Goal: Information Seeking & Learning: Learn about a topic

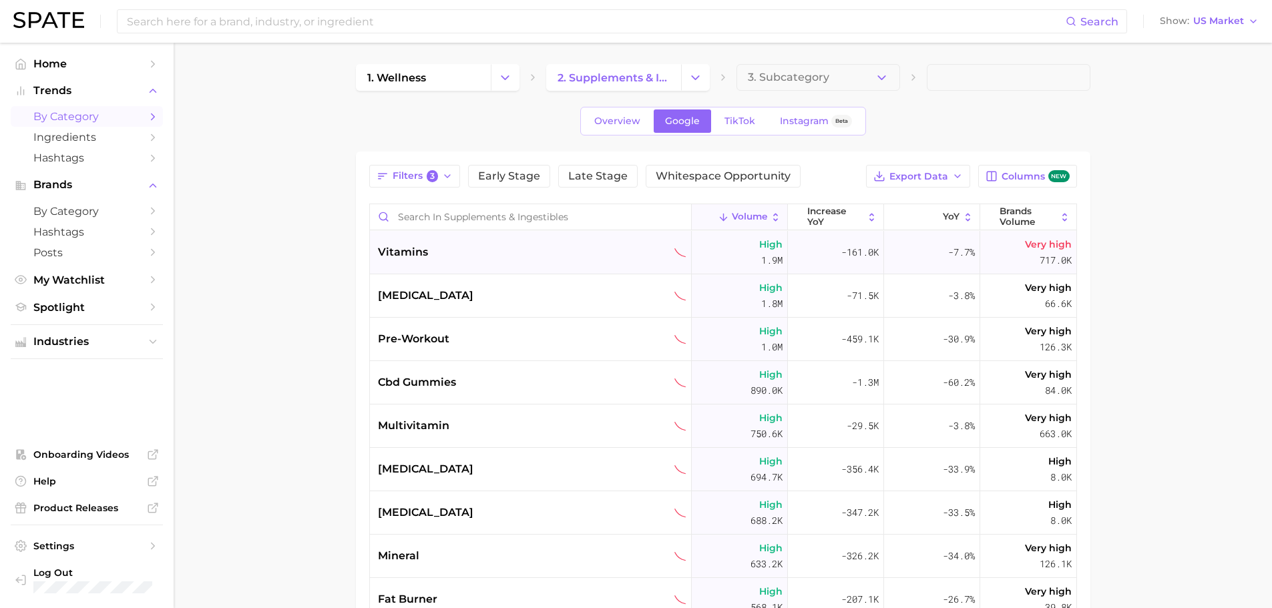
click at [530, 251] on div "vitamins" at bounding box center [532, 252] width 309 height 16
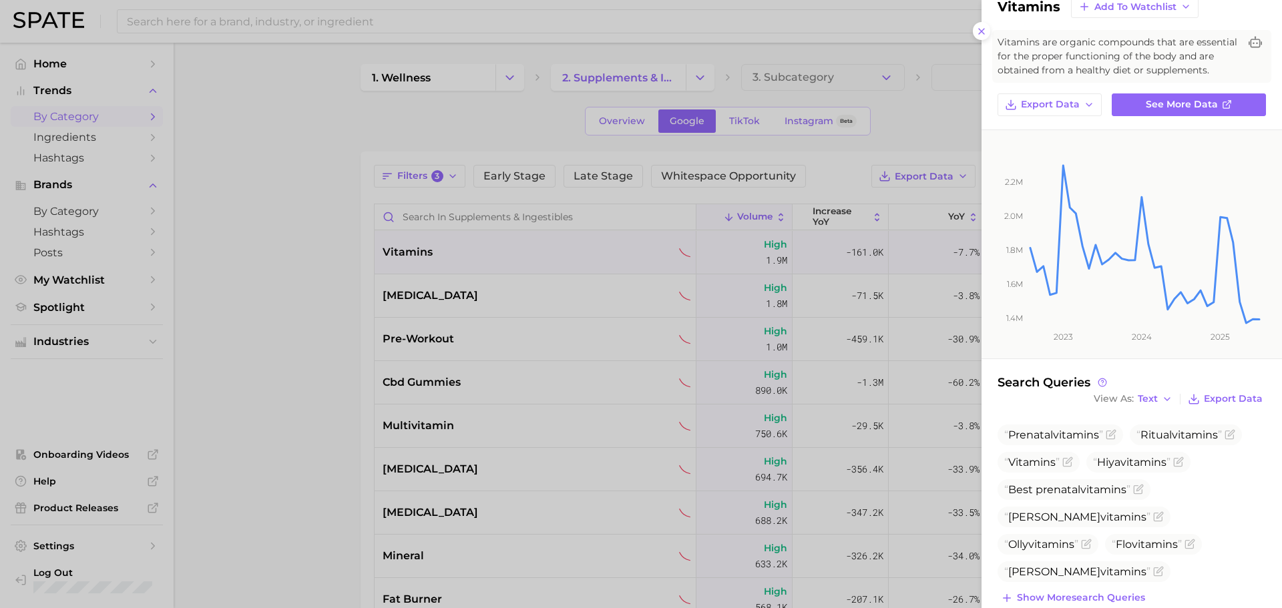
scroll to position [75, 0]
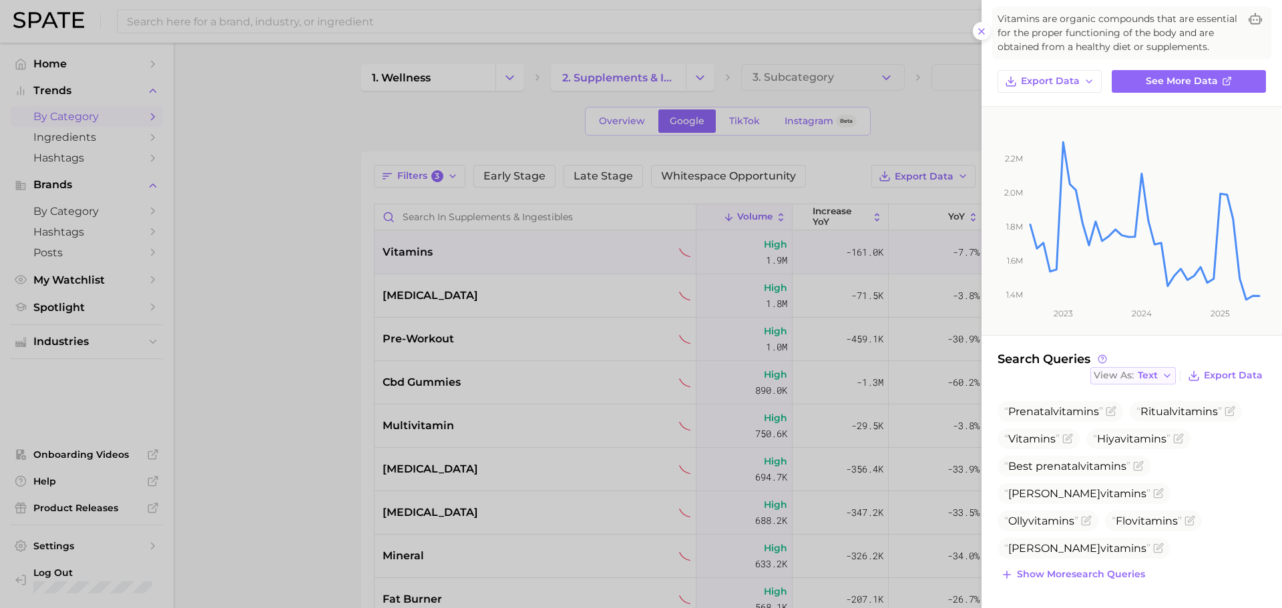
click at [1137, 381] on button "View As Text" at bounding box center [1133, 375] width 85 height 17
click at [1055, 574] on span "Show more search queries" at bounding box center [1081, 574] width 128 height 11
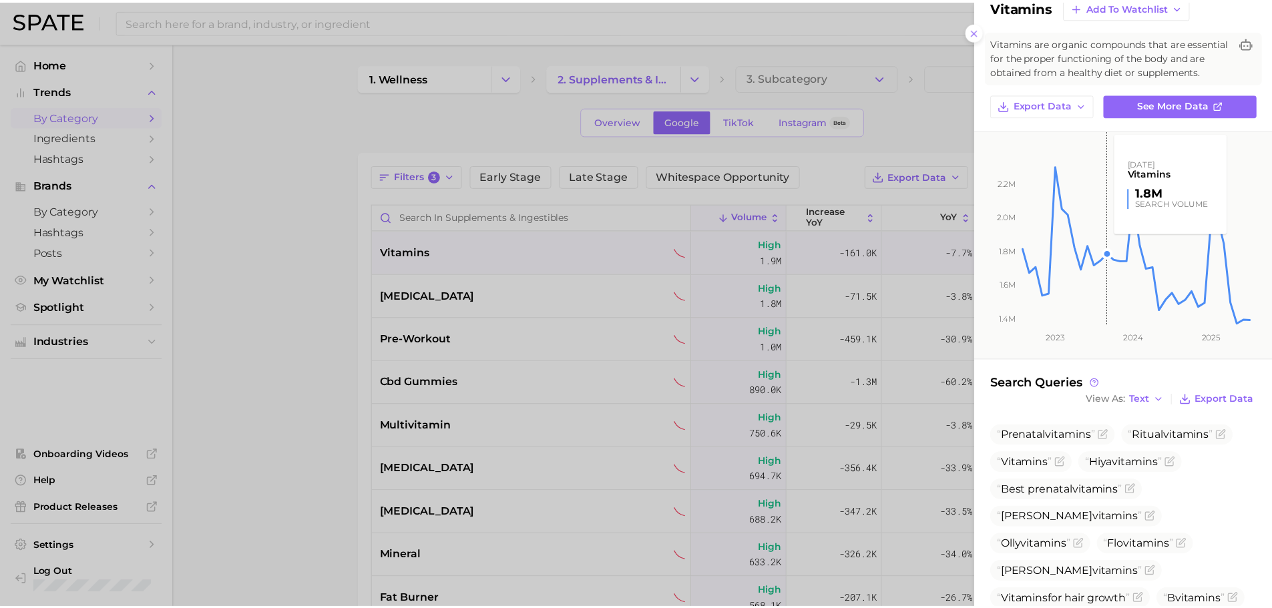
scroll to position [0, 0]
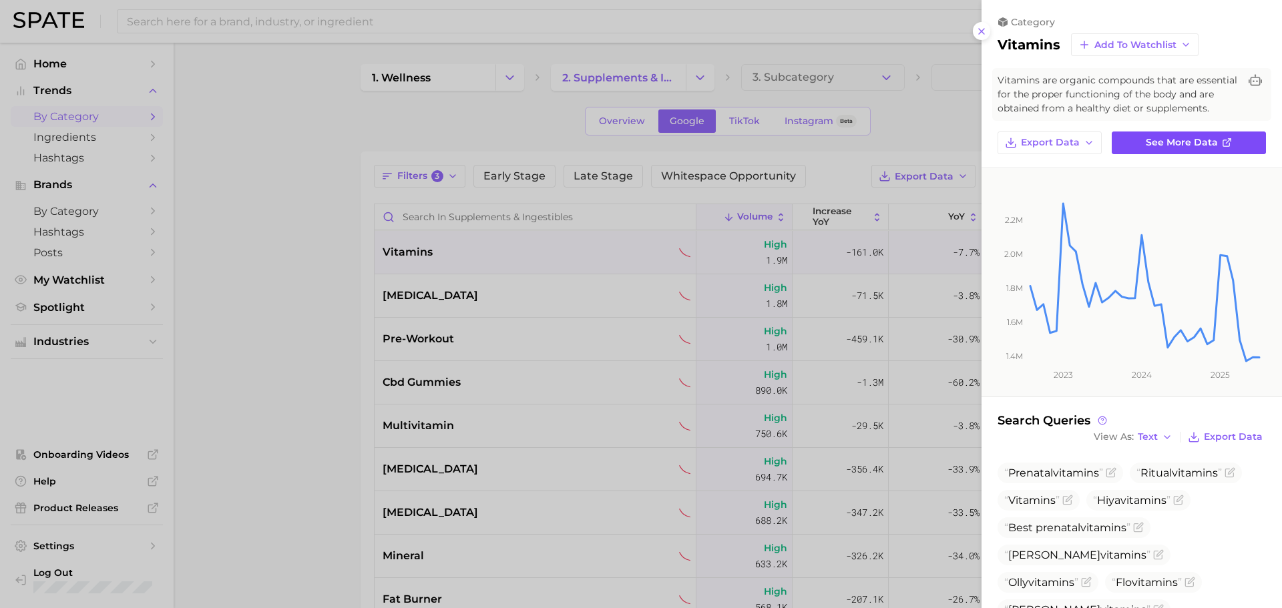
click at [1153, 154] on link "See more data" at bounding box center [1189, 143] width 154 height 23
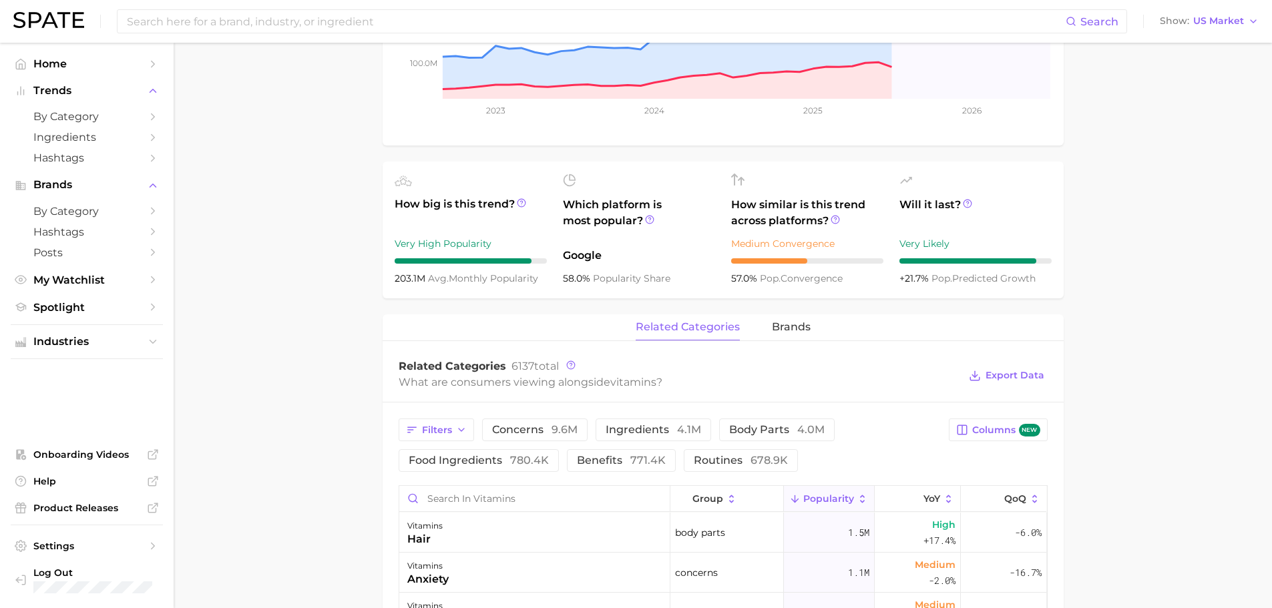
scroll to position [316, 0]
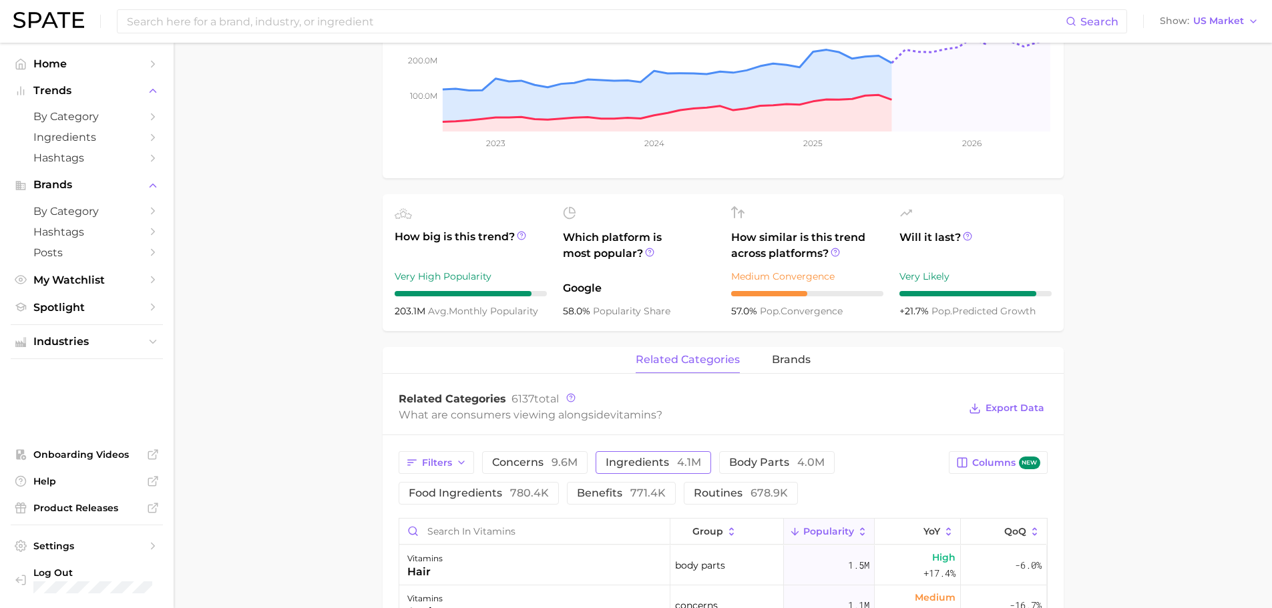
click at [683, 462] on span "4.1m" at bounding box center [689, 462] width 24 height 13
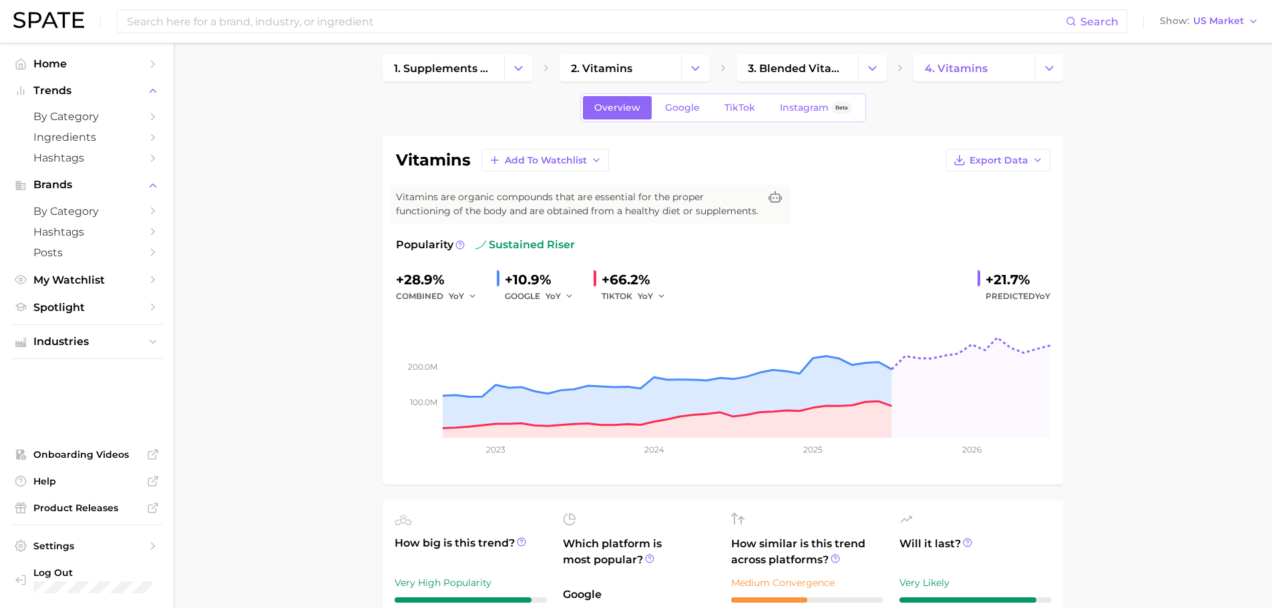
scroll to position [0, 0]
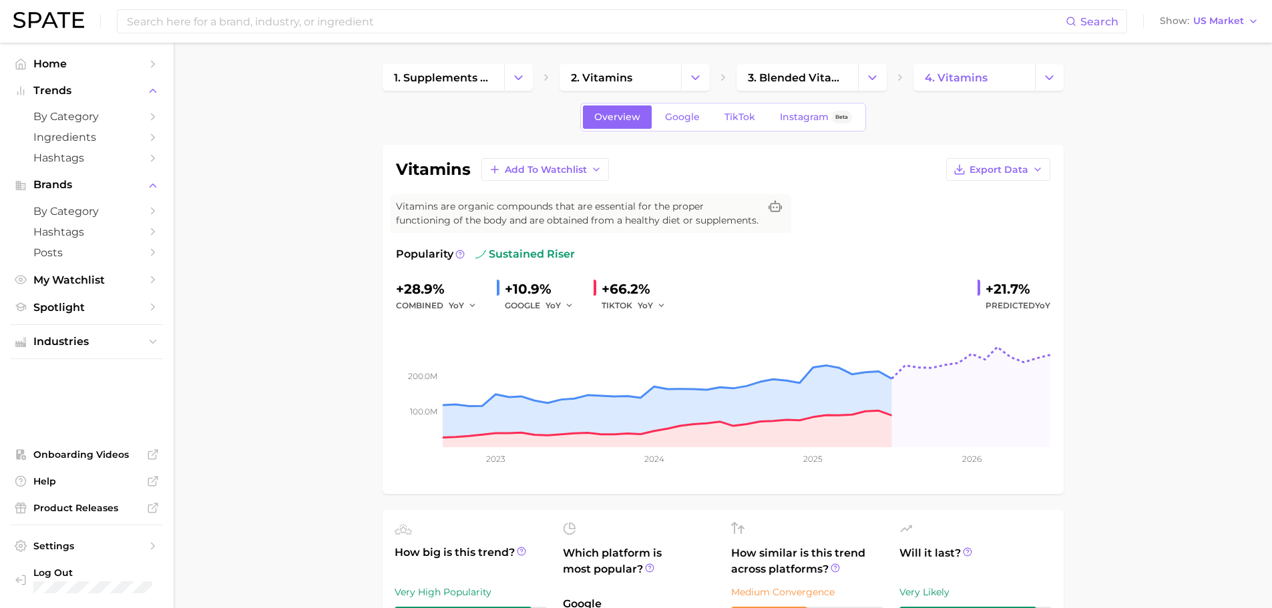
drag, startPoint x: 58, startPoint y: 33, endPoint x: 65, endPoint y: 27, distance: 9.0
click at [59, 32] on div "Search Show US Market" at bounding box center [636, 21] width 1246 height 43
click at [77, 18] on img at bounding box center [48, 20] width 71 height 16
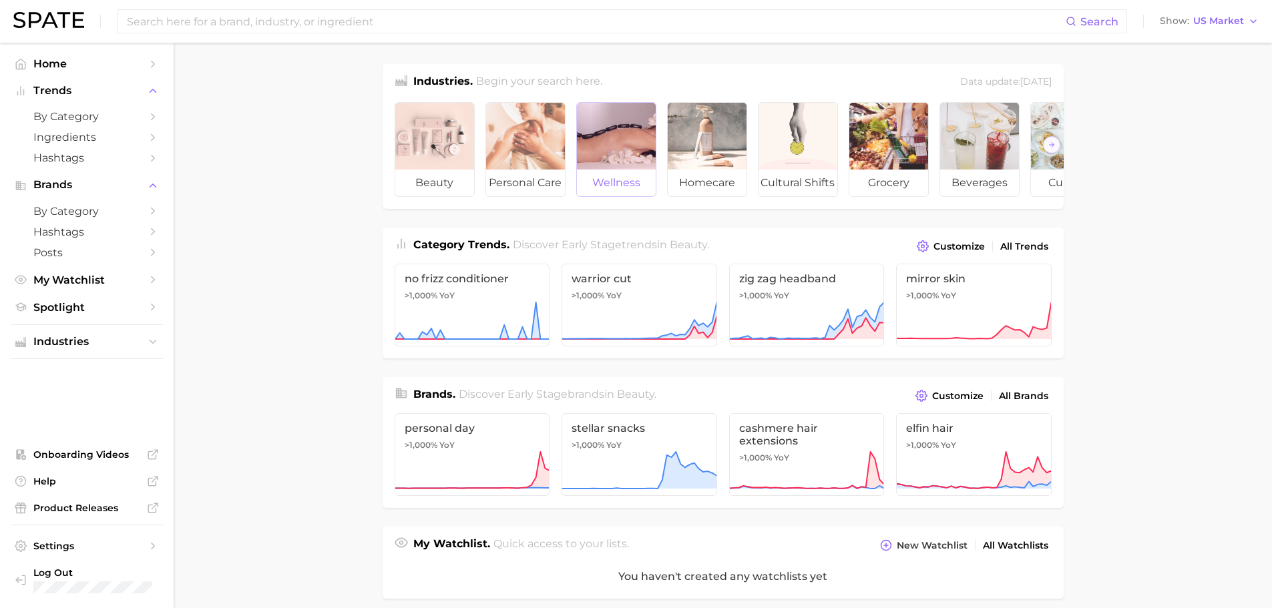
click at [628, 147] on div at bounding box center [616, 136] width 79 height 67
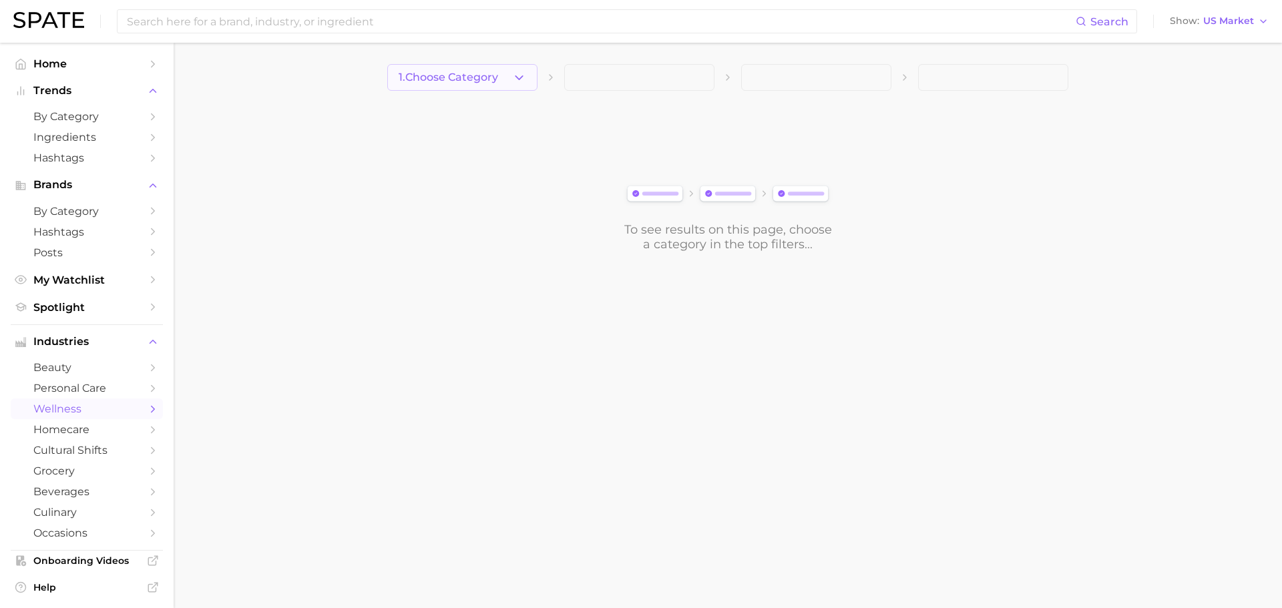
click at [527, 77] on button "1. Choose Category" at bounding box center [462, 77] width 150 height 27
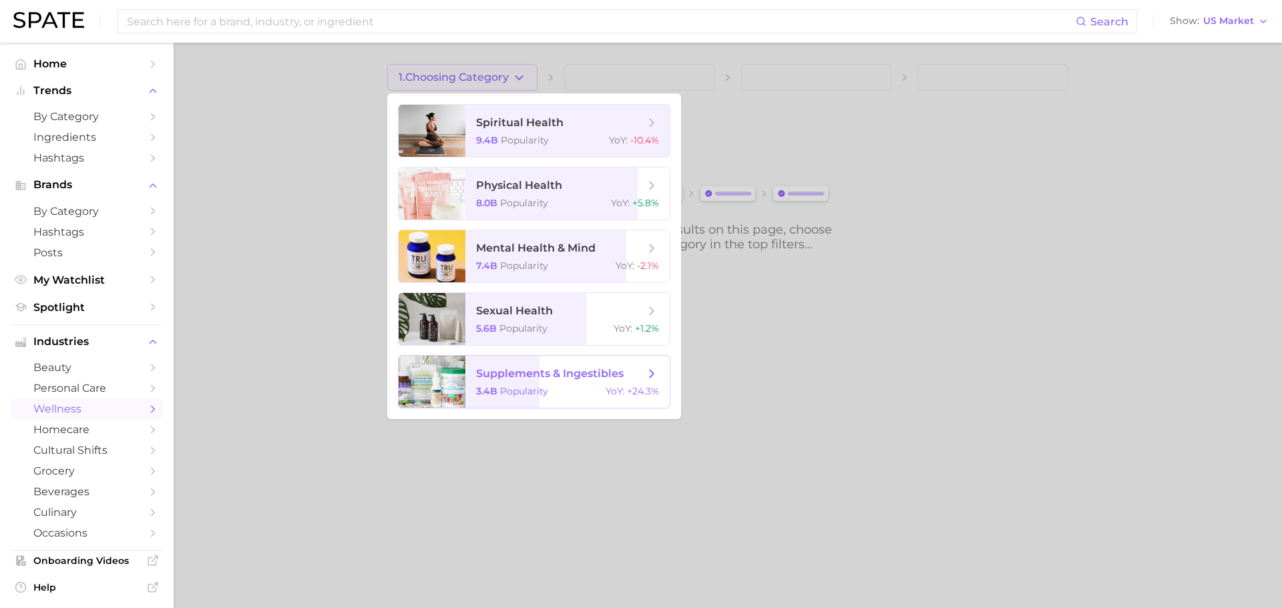
click at [580, 377] on span "supplements & ingestibles" at bounding box center [550, 373] width 148 height 13
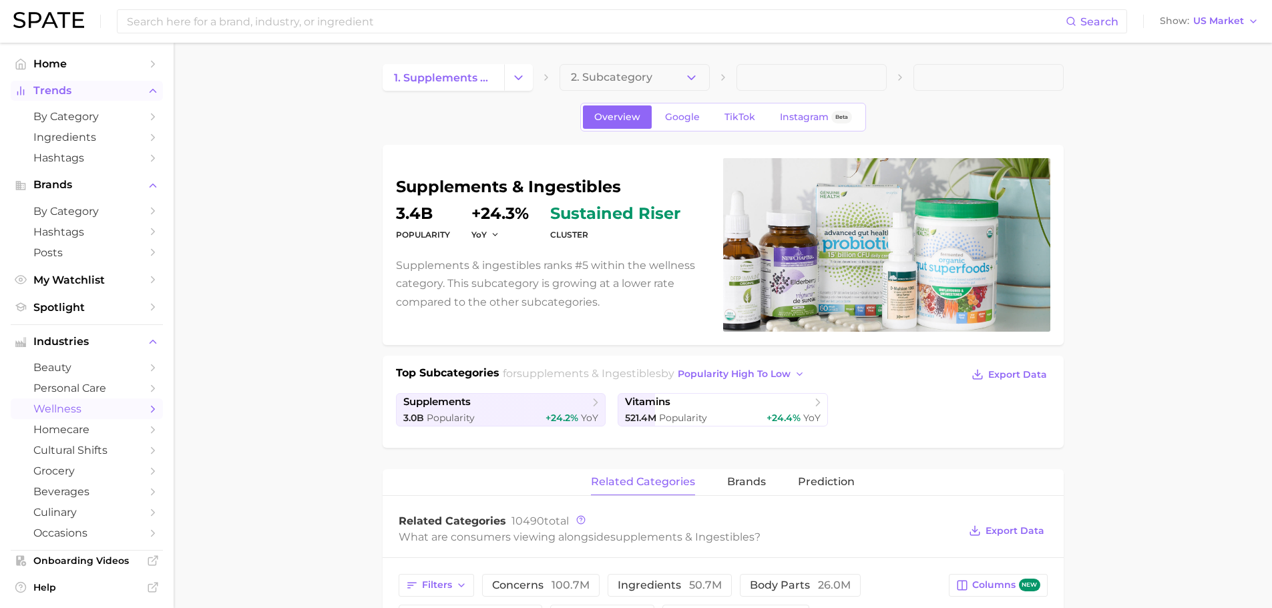
click at [77, 89] on span "Trends" at bounding box center [86, 91] width 107 height 12
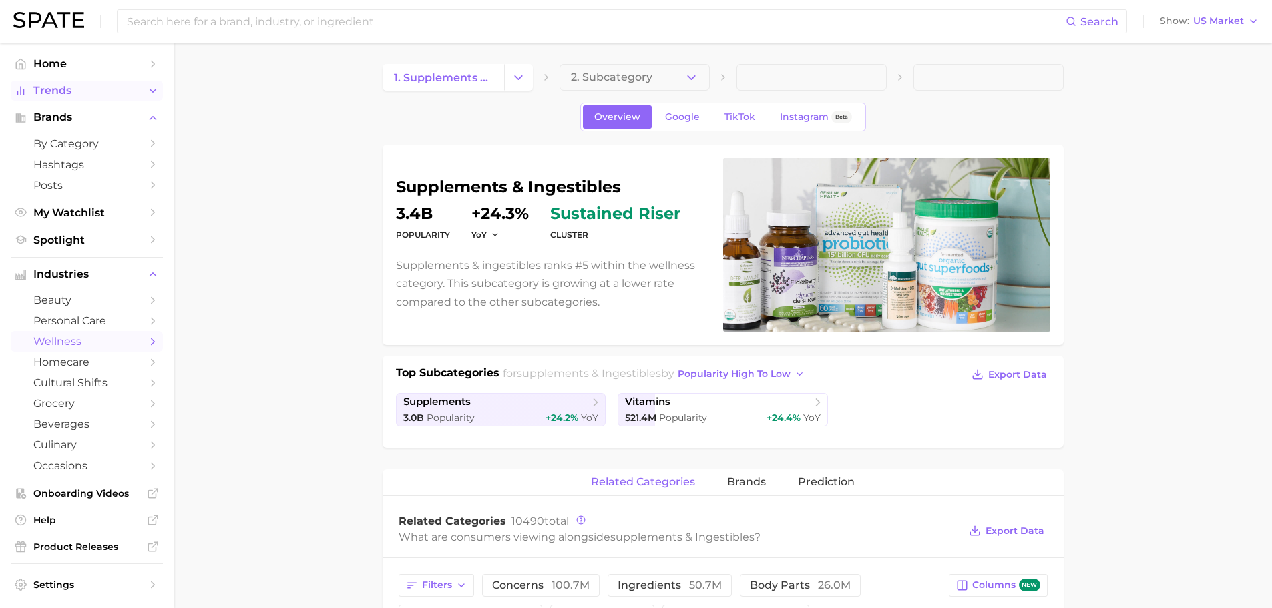
click at [82, 95] on span "Trends" at bounding box center [86, 91] width 107 height 12
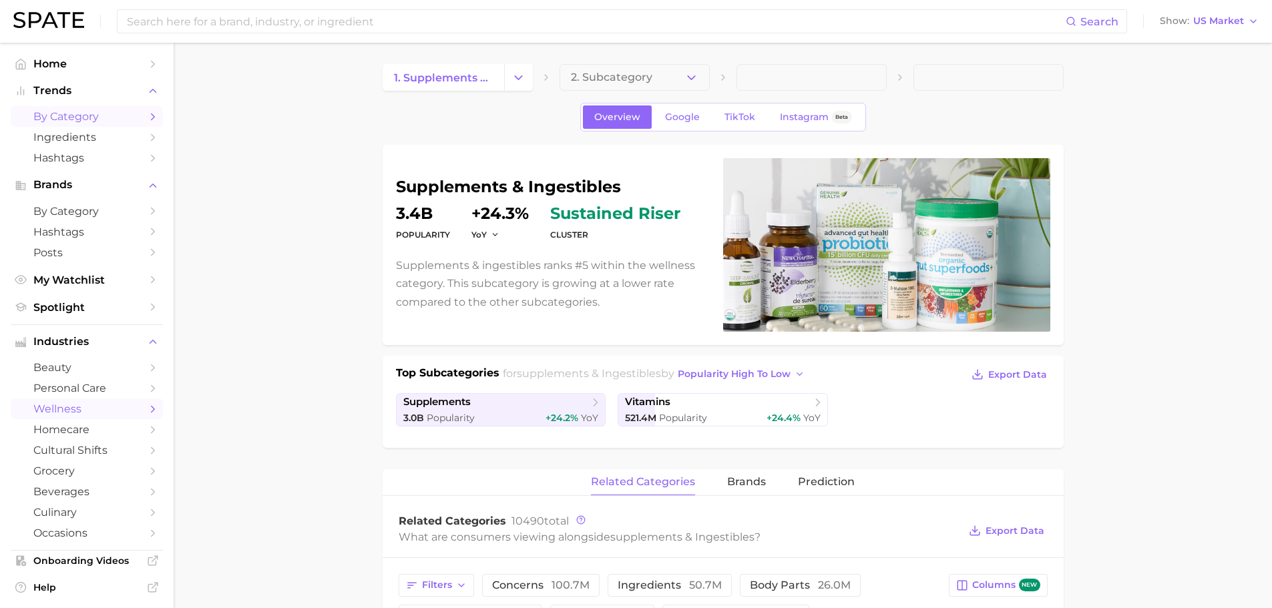
click at [86, 112] on span "by Category" at bounding box center [86, 116] width 107 height 13
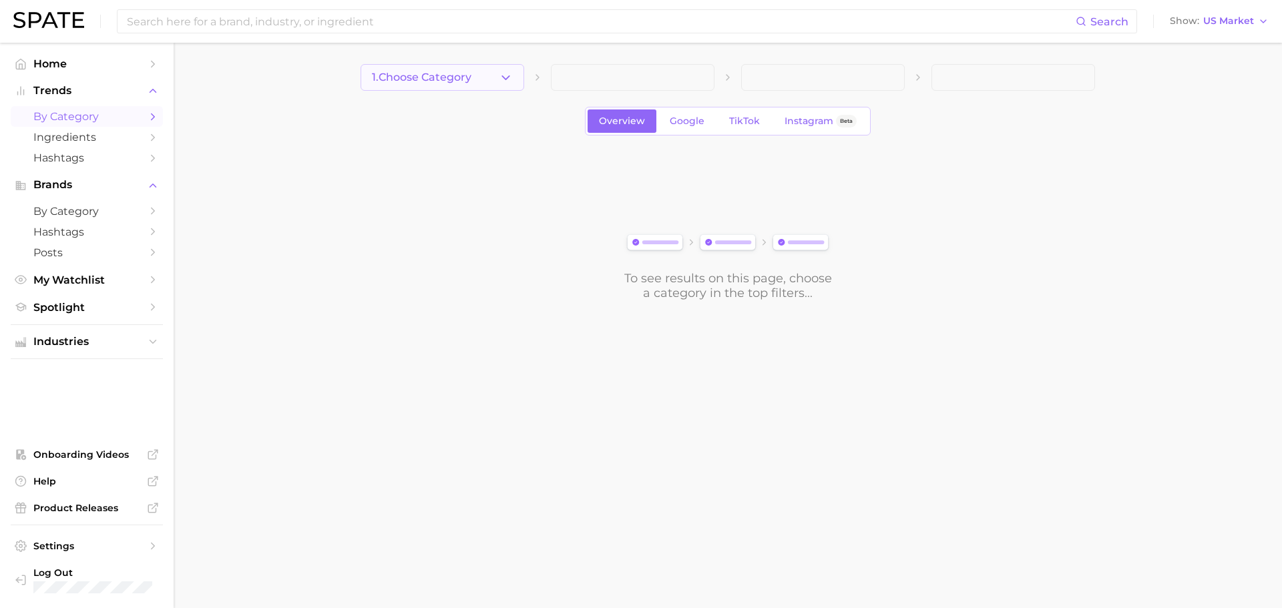
click at [500, 88] on button "1. Choose Category" at bounding box center [443, 77] width 164 height 27
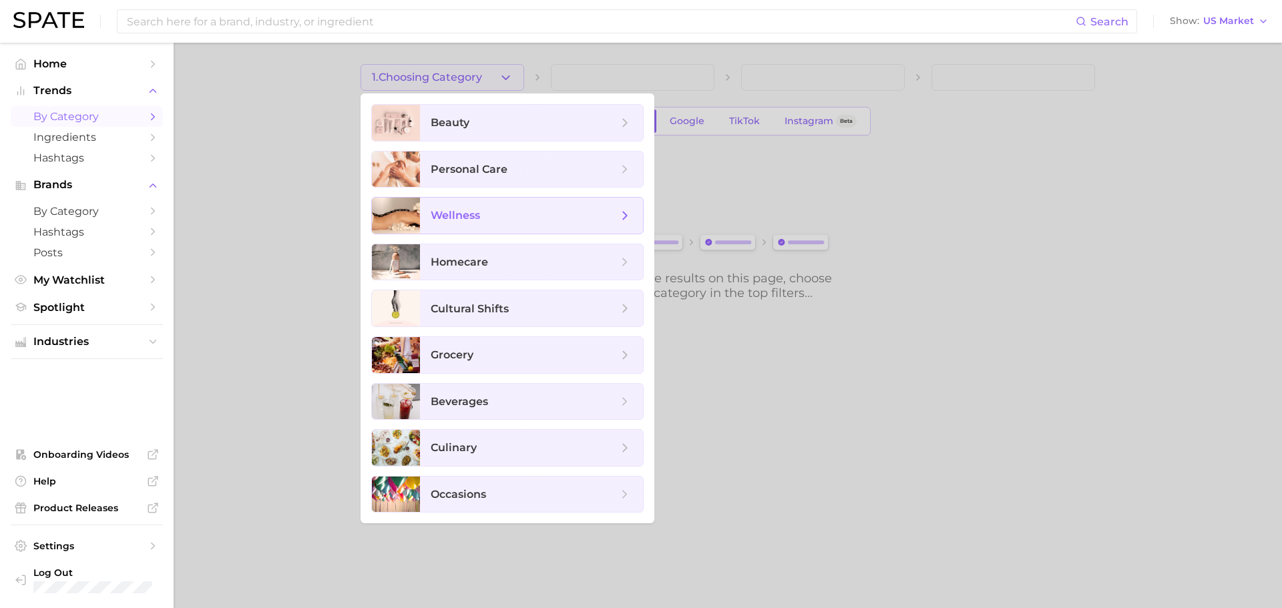
click at [480, 226] on span "wellness" at bounding box center [531, 216] width 223 height 36
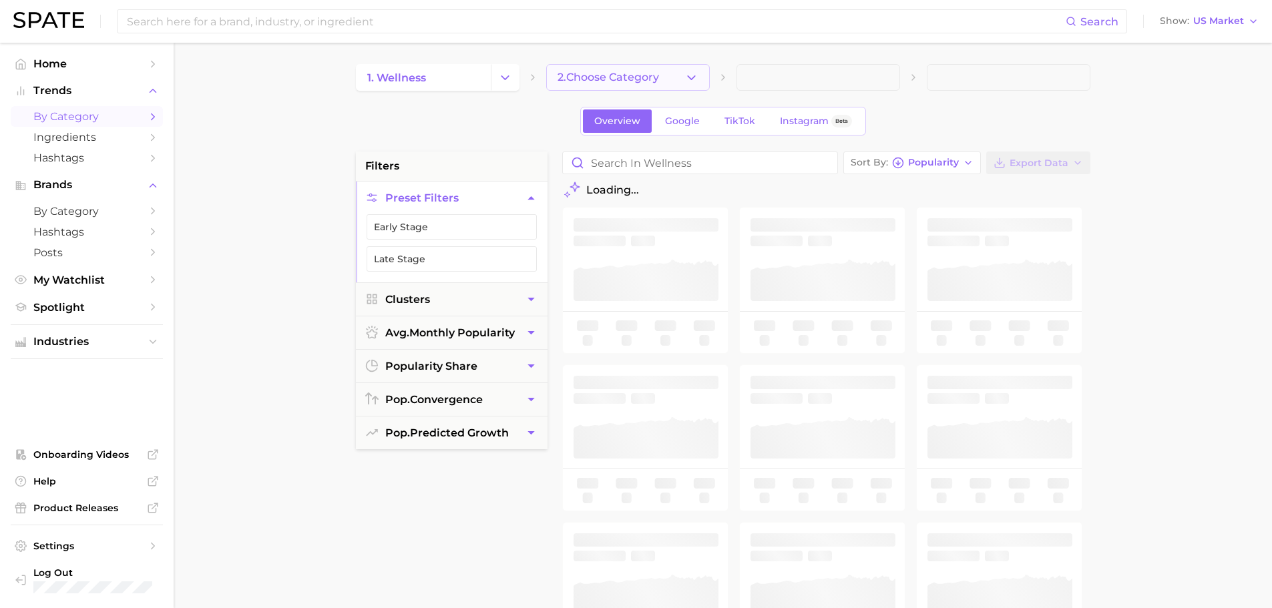
click at [570, 80] on span "2. Choose Category" at bounding box center [609, 77] width 102 height 12
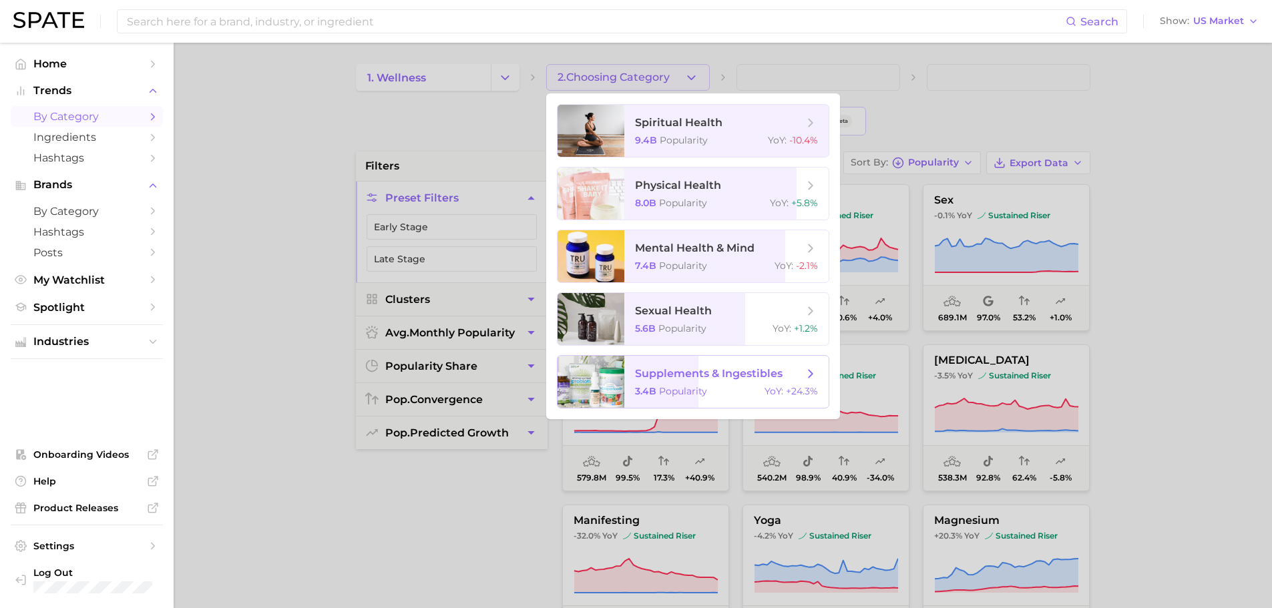
click at [673, 375] on span "supplements & ingestibles" at bounding box center [709, 373] width 148 height 13
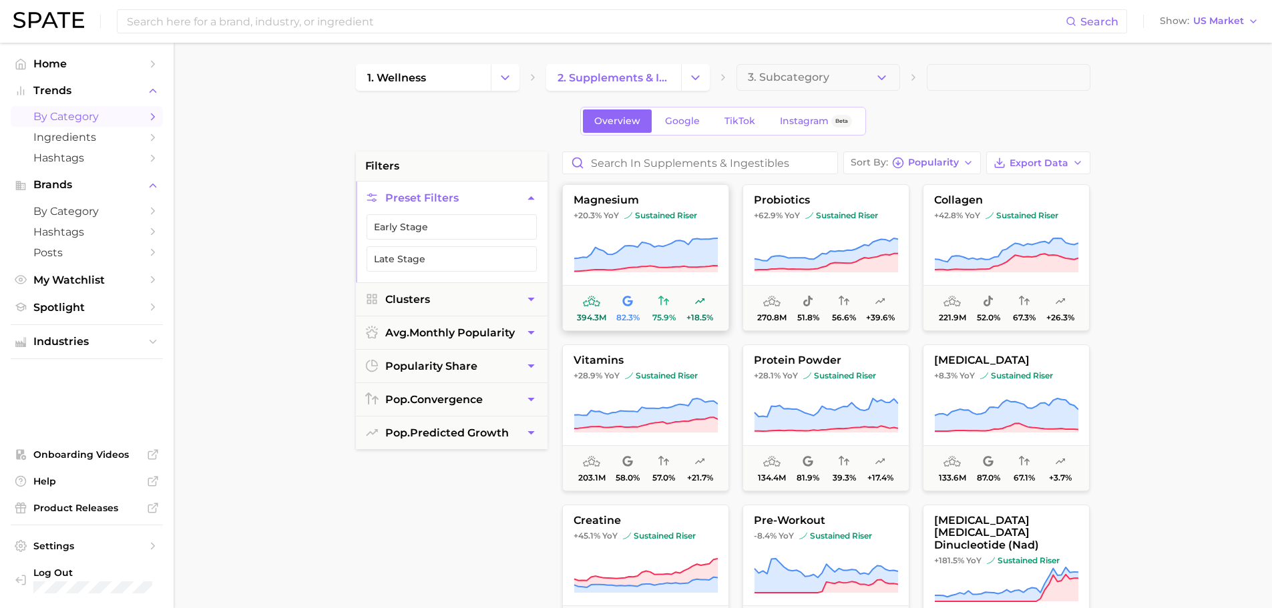
click at [598, 297] on icon at bounding box center [591, 301] width 17 height 11
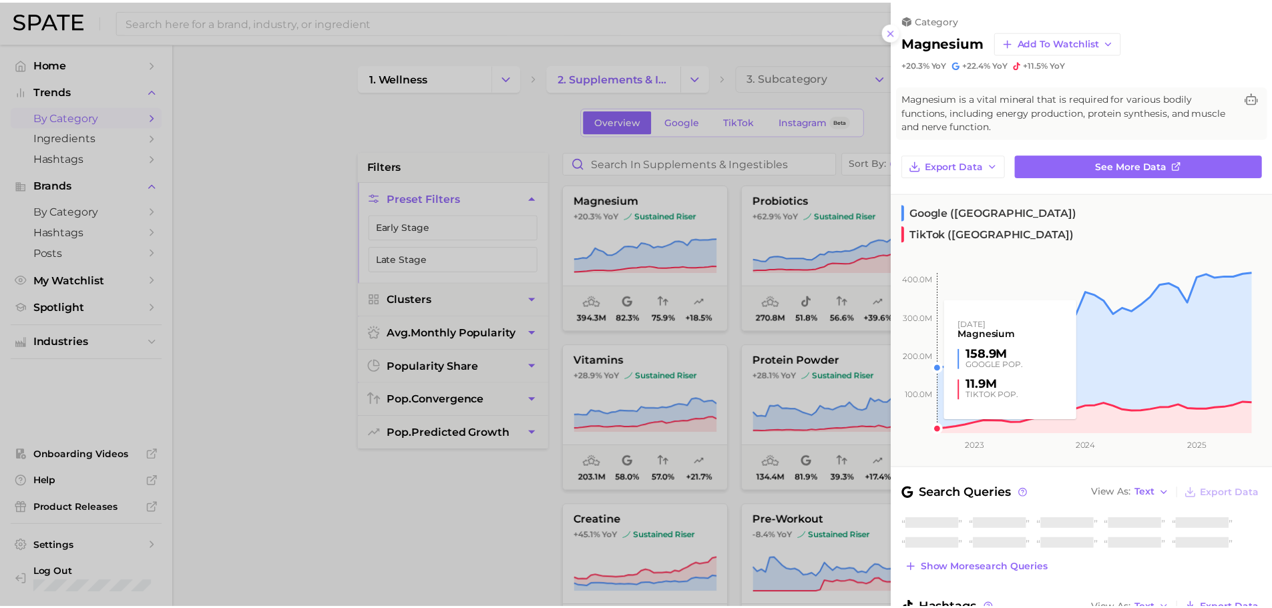
scroll to position [132, 0]
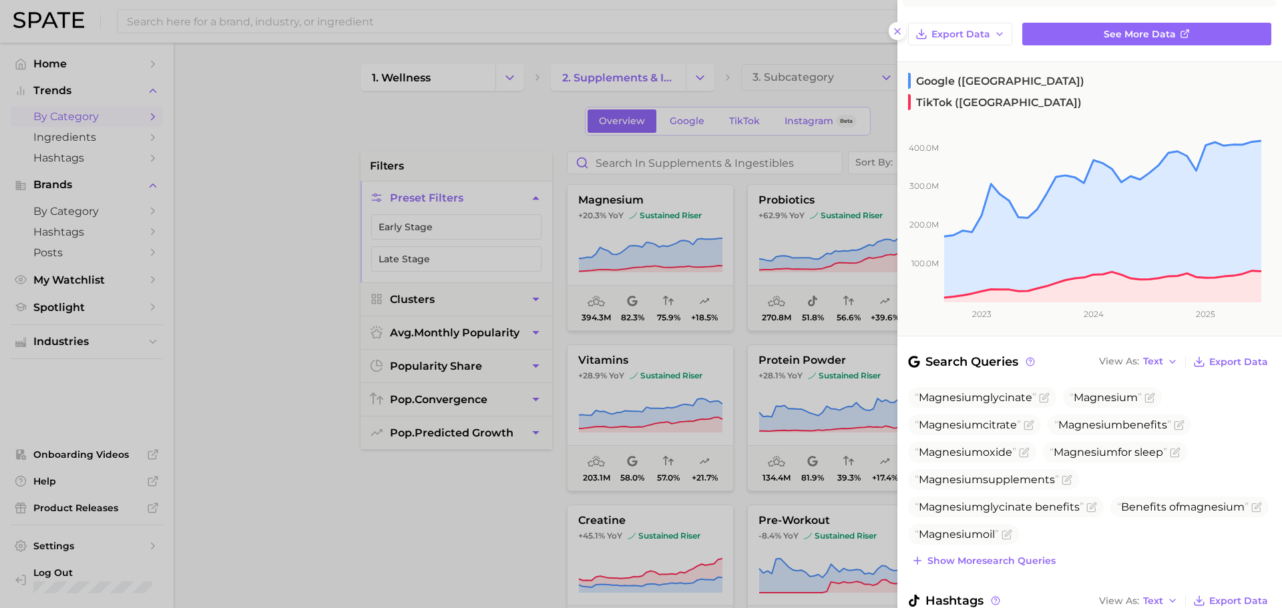
click at [354, 236] on div at bounding box center [641, 304] width 1282 height 608
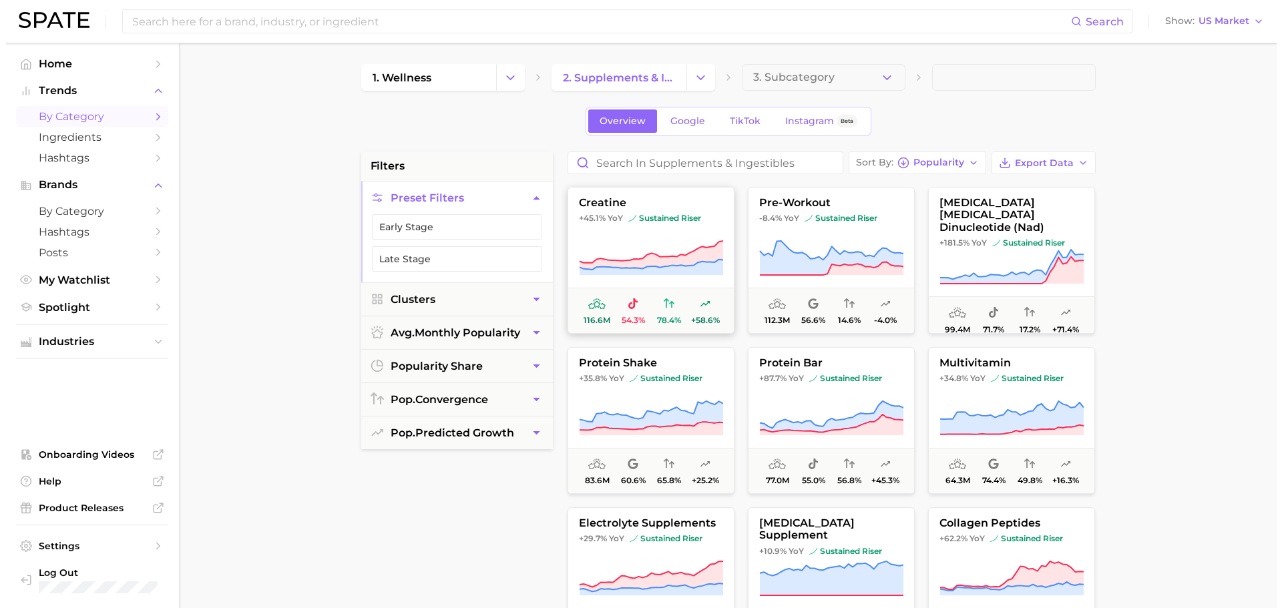
scroll to position [334, 0]
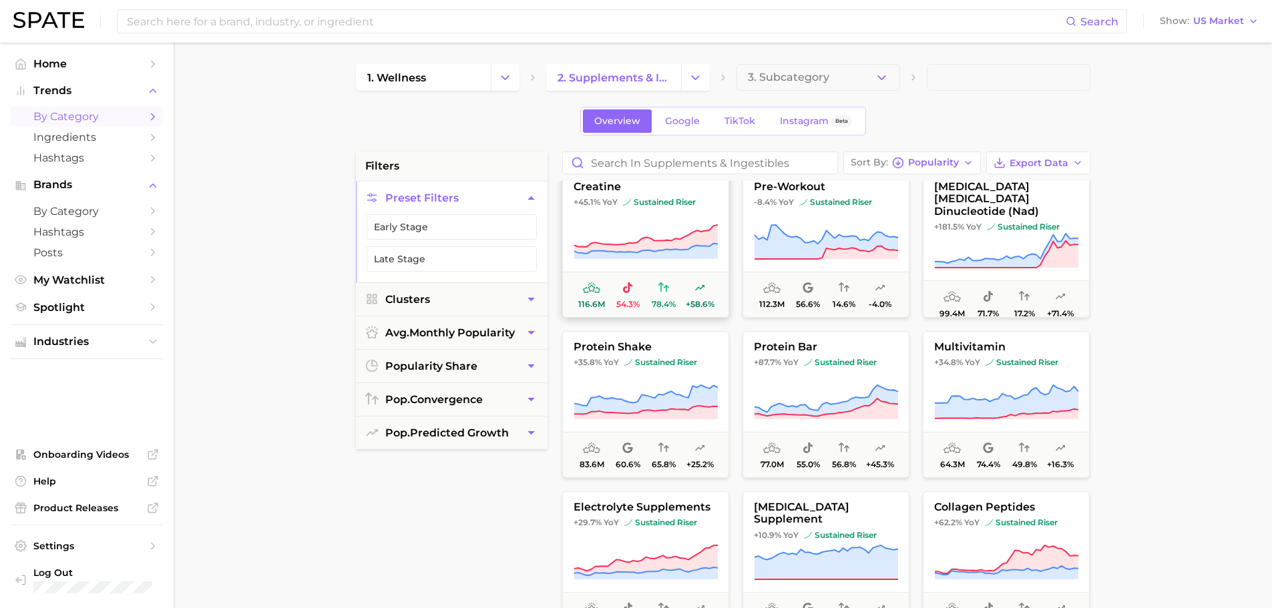
click at [670, 272] on span "116.6m 54.3% 78.4% +58.6%" at bounding box center [646, 294] width 166 height 45
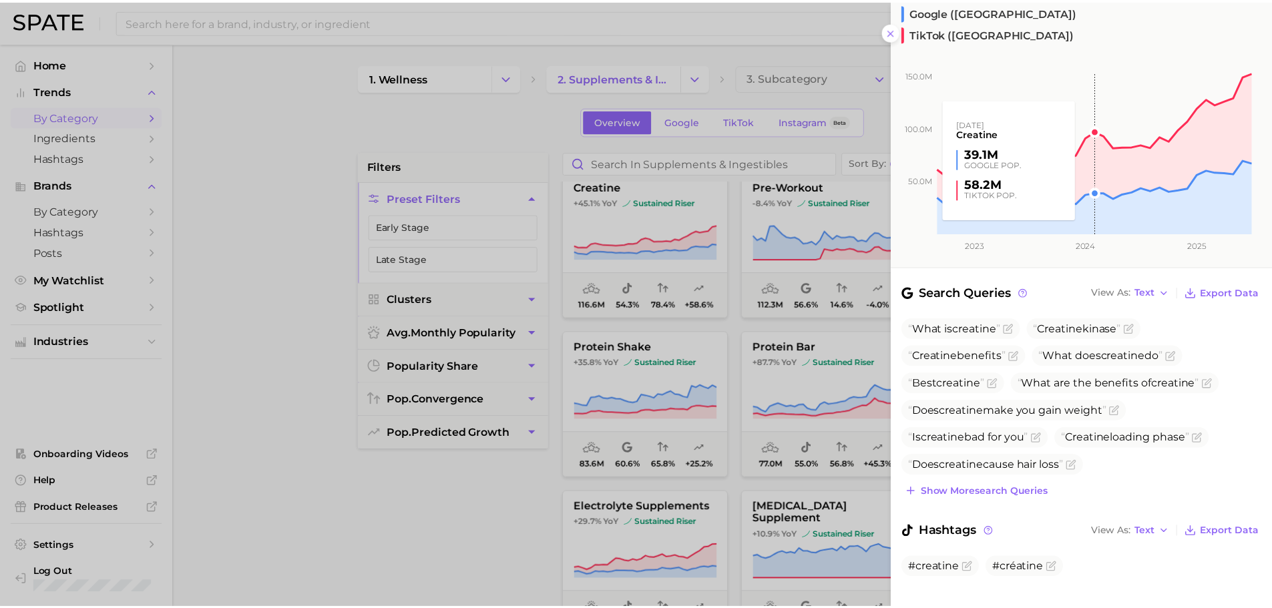
scroll to position [201, 0]
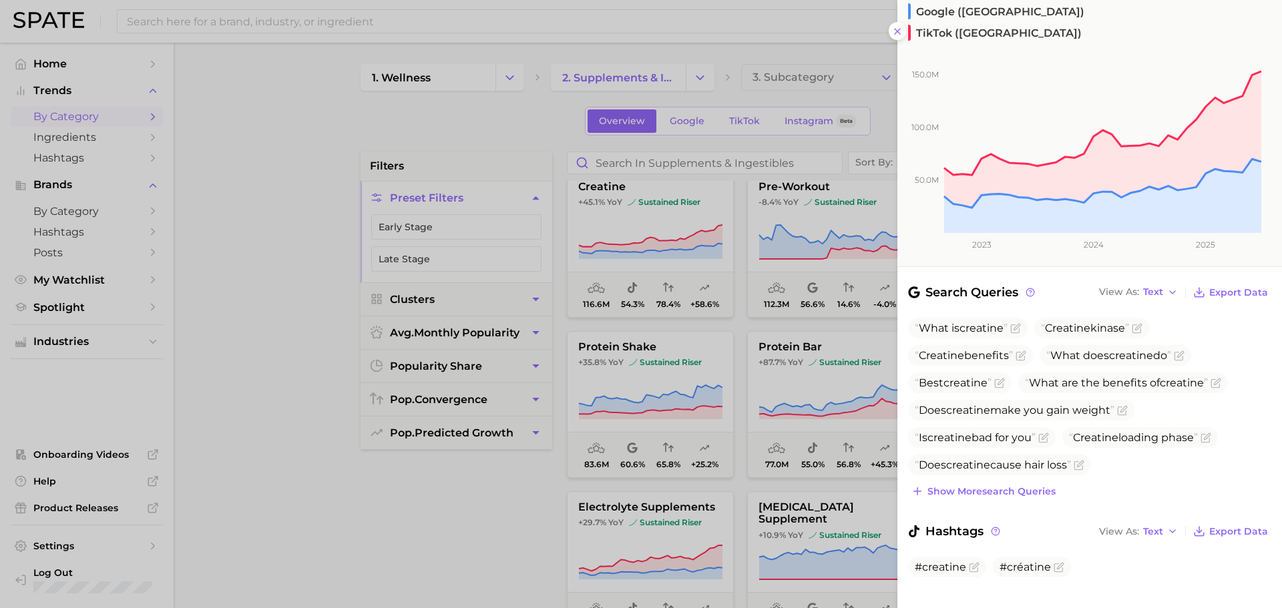
click at [271, 259] on div at bounding box center [641, 304] width 1282 height 608
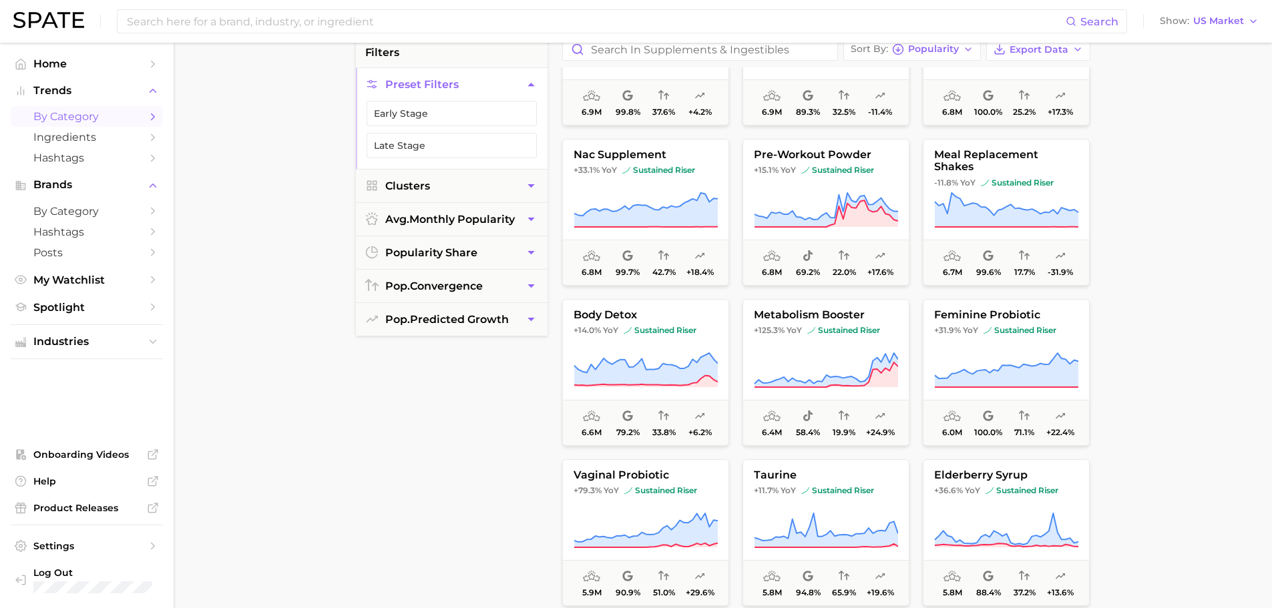
scroll to position [3941, 0]
click at [115, 214] on span "by Category" at bounding box center [86, 211] width 107 height 13
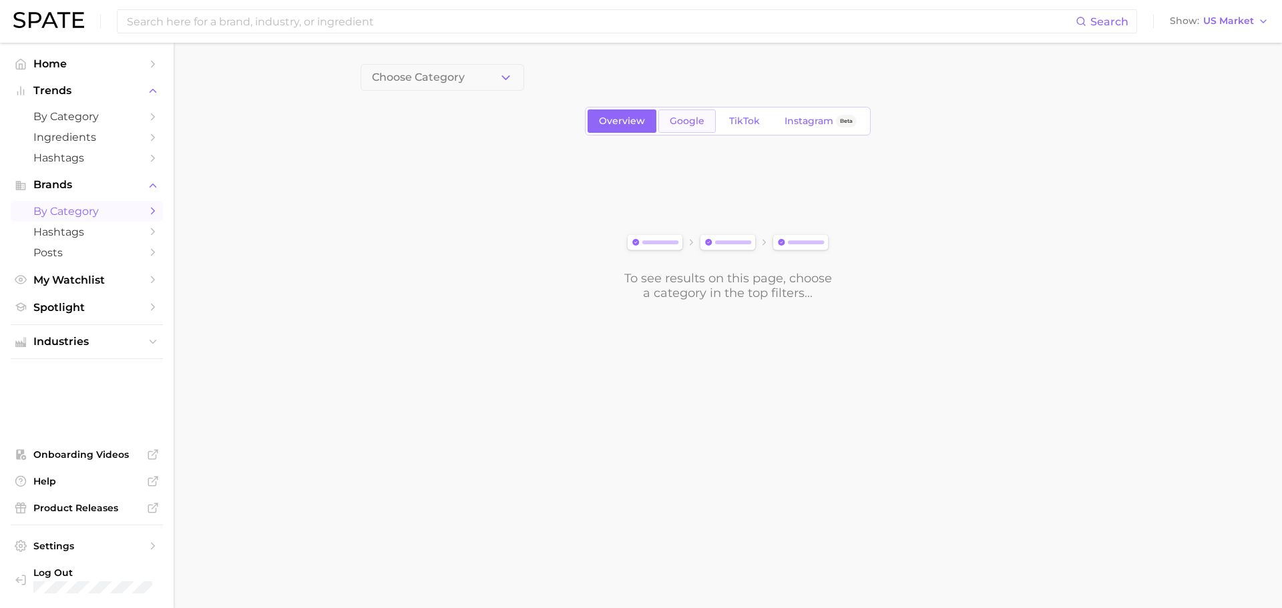
click at [704, 119] on link "Google" at bounding box center [687, 121] width 57 height 23
click at [443, 66] on button "1. Choose Category" at bounding box center [443, 77] width 164 height 27
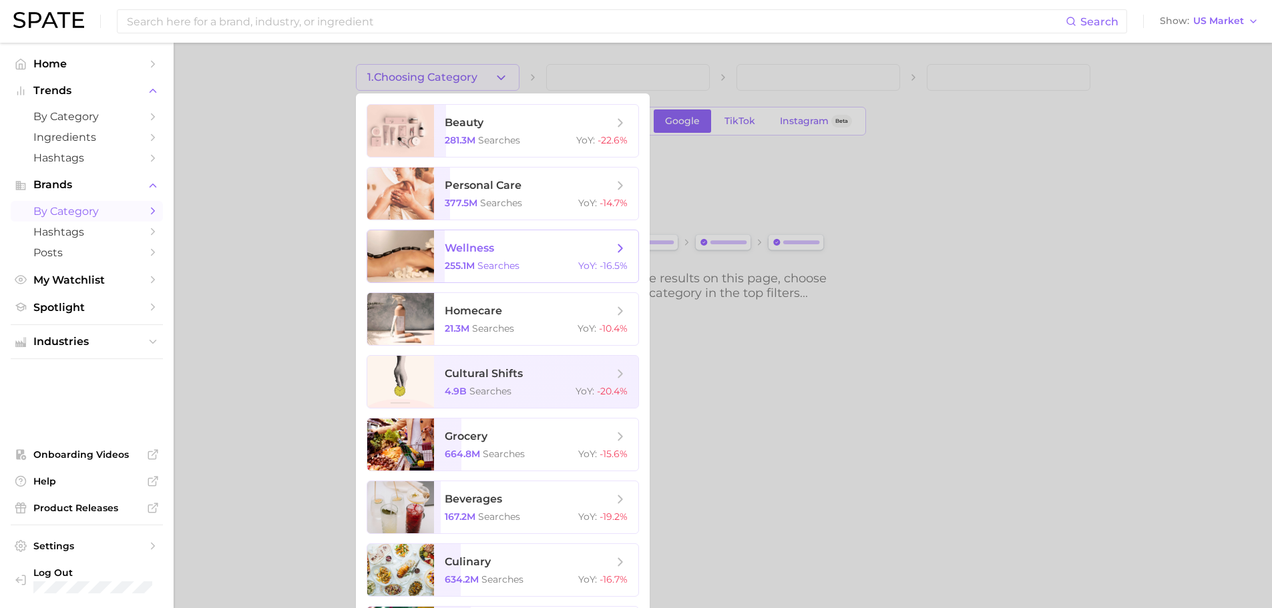
click at [516, 261] on span "searches" at bounding box center [499, 266] width 42 height 12
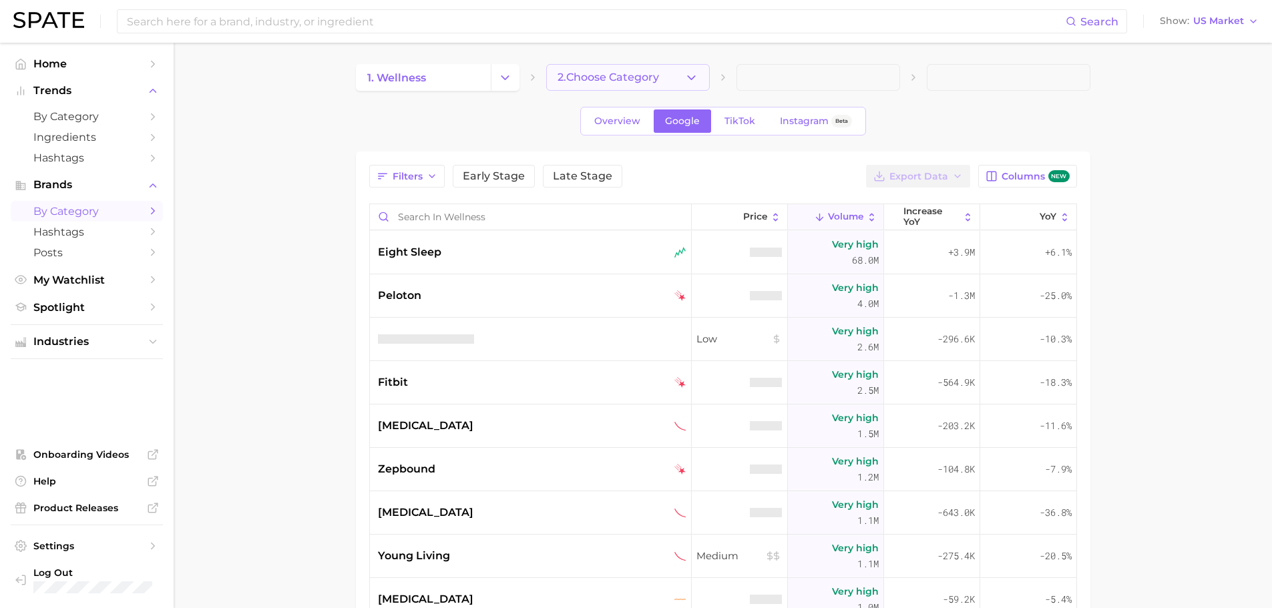
click at [607, 82] on span "2. Choose Category" at bounding box center [609, 77] width 102 height 12
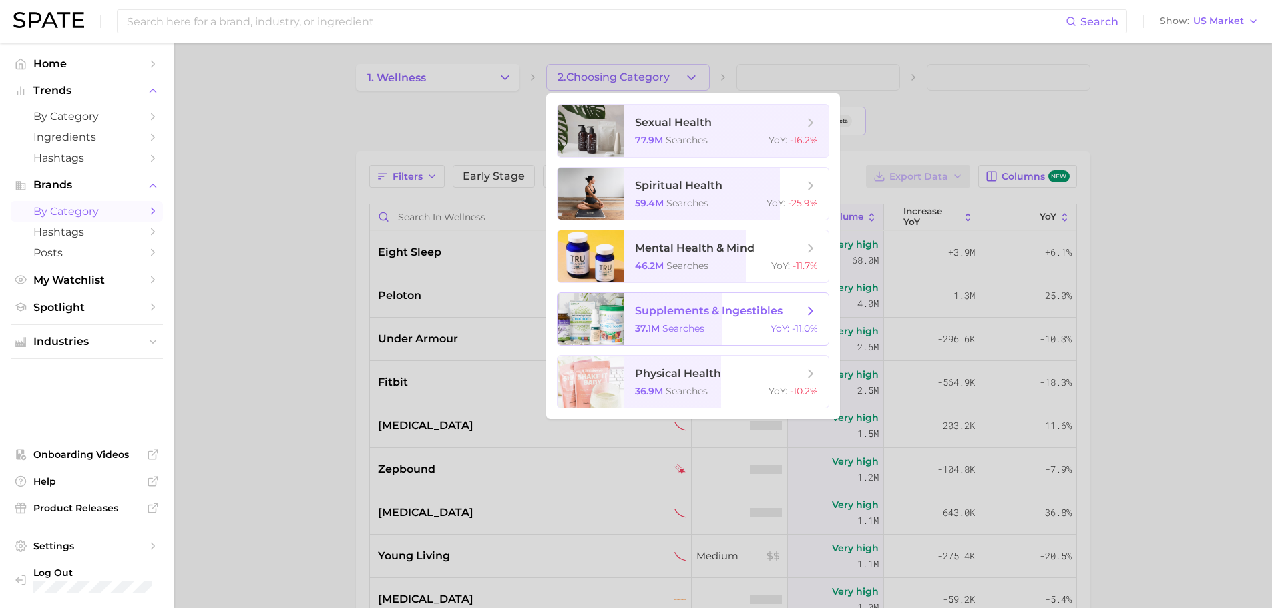
click at [672, 323] on span "searches" at bounding box center [684, 329] width 42 height 12
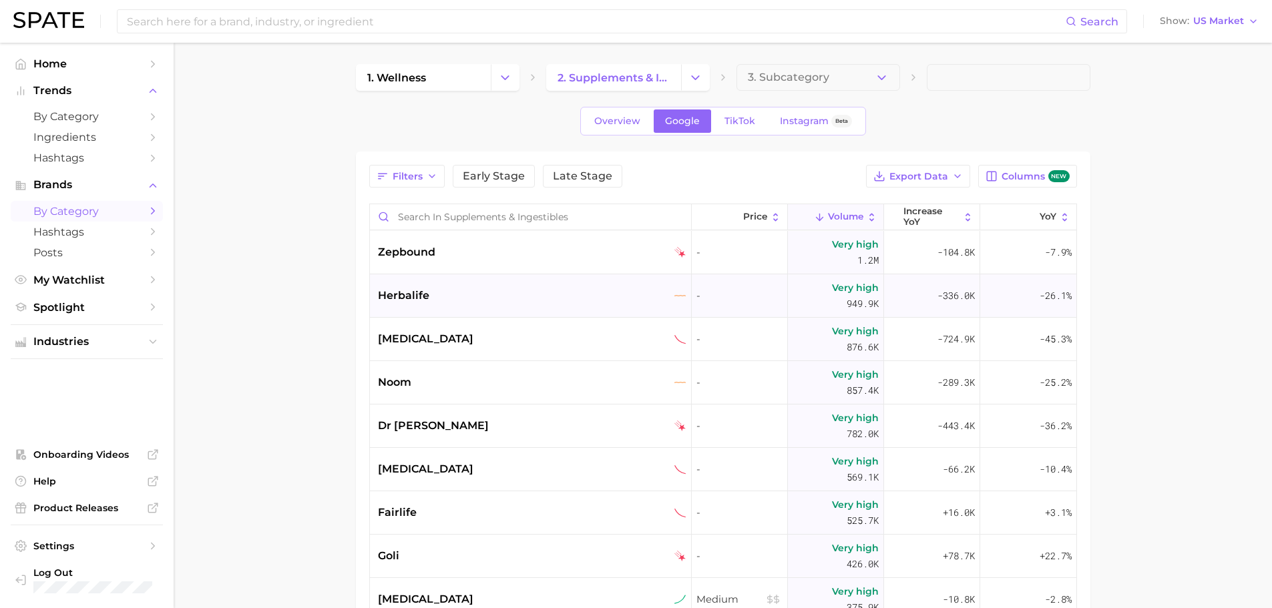
click at [443, 300] on div "herbalife" at bounding box center [532, 296] width 309 height 16
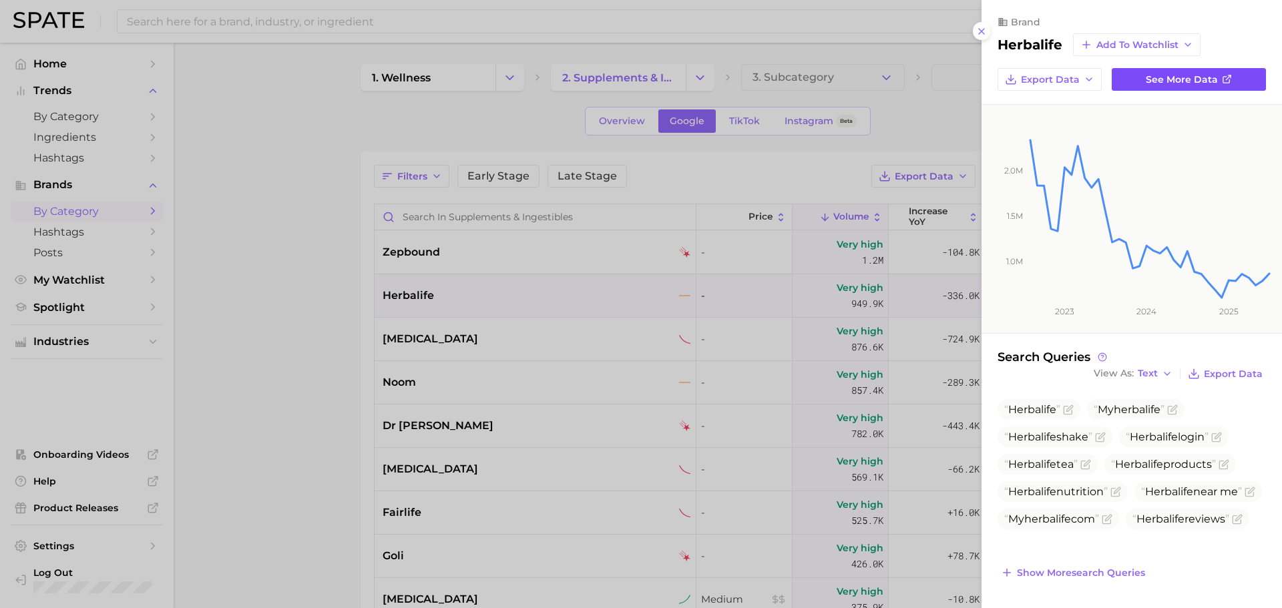
click at [1143, 86] on link "See more data" at bounding box center [1189, 79] width 154 height 23
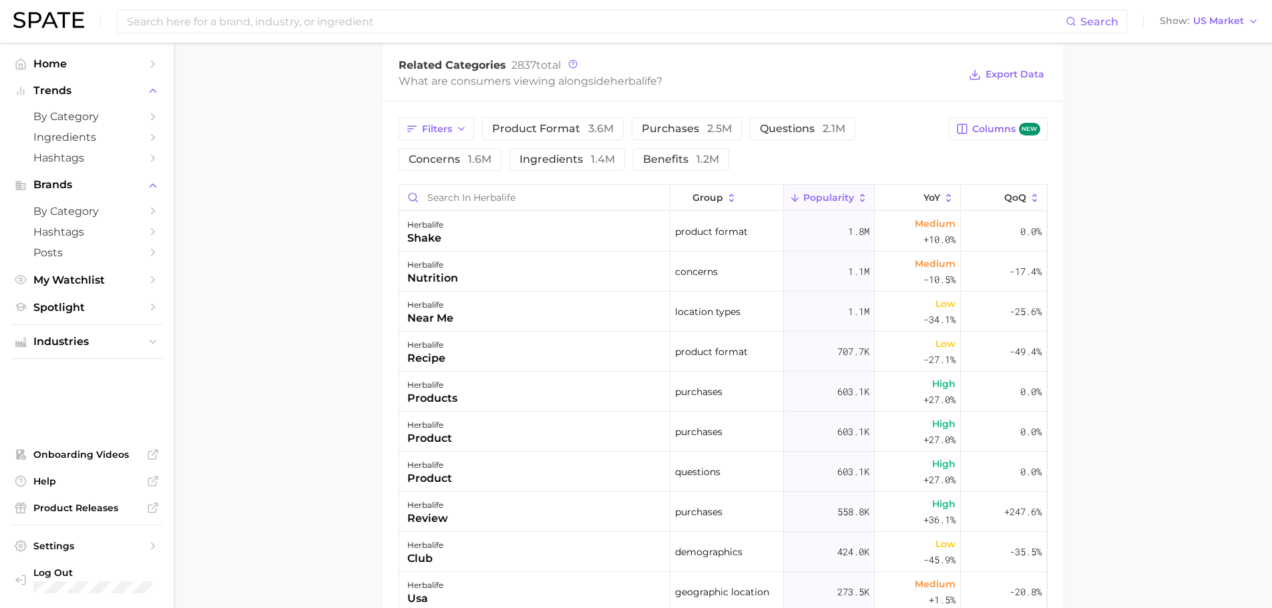
click at [140, 357] on ul "Industries" at bounding box center [87, 342] width 152 height 35
click at [141, 349] on button "Industries" at bounding box center [87, 342] width 152 height 20
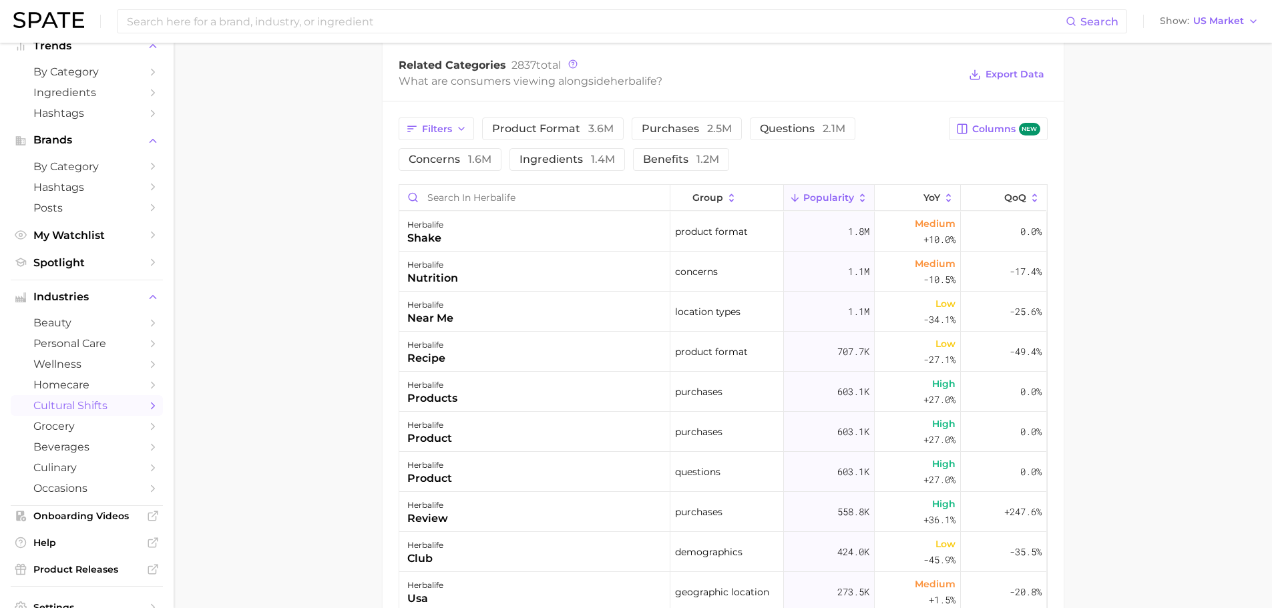
scroll to position [67, 0]
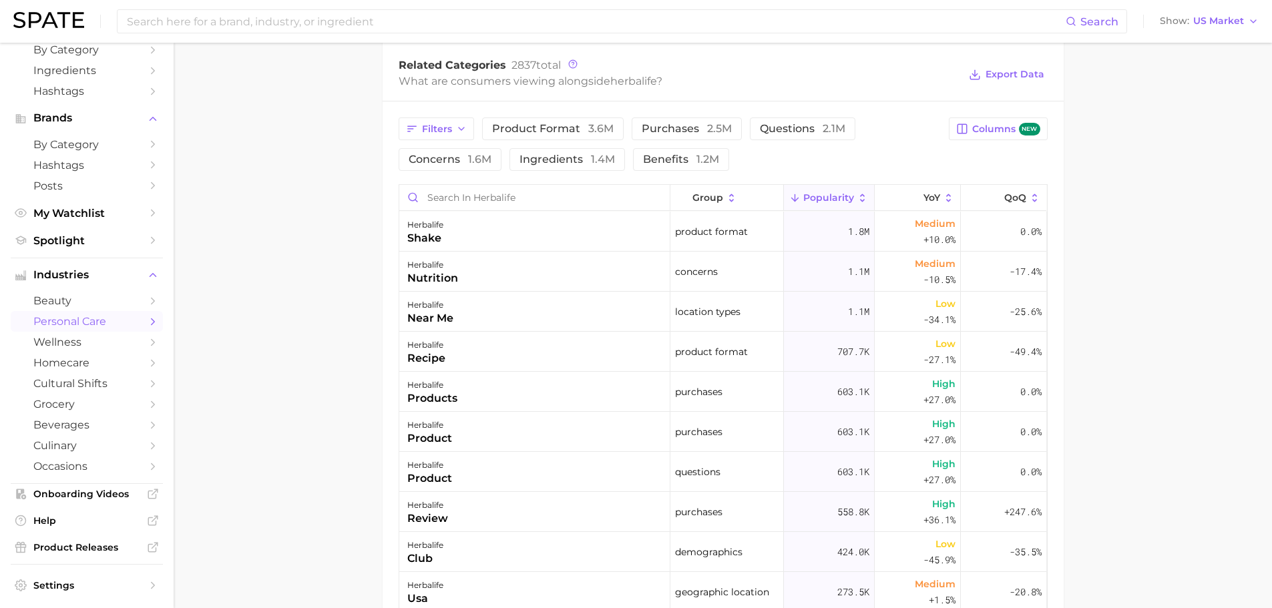
click at [110, 327] on span "personal care" at bounding box center [86, 321] width 107 height 13
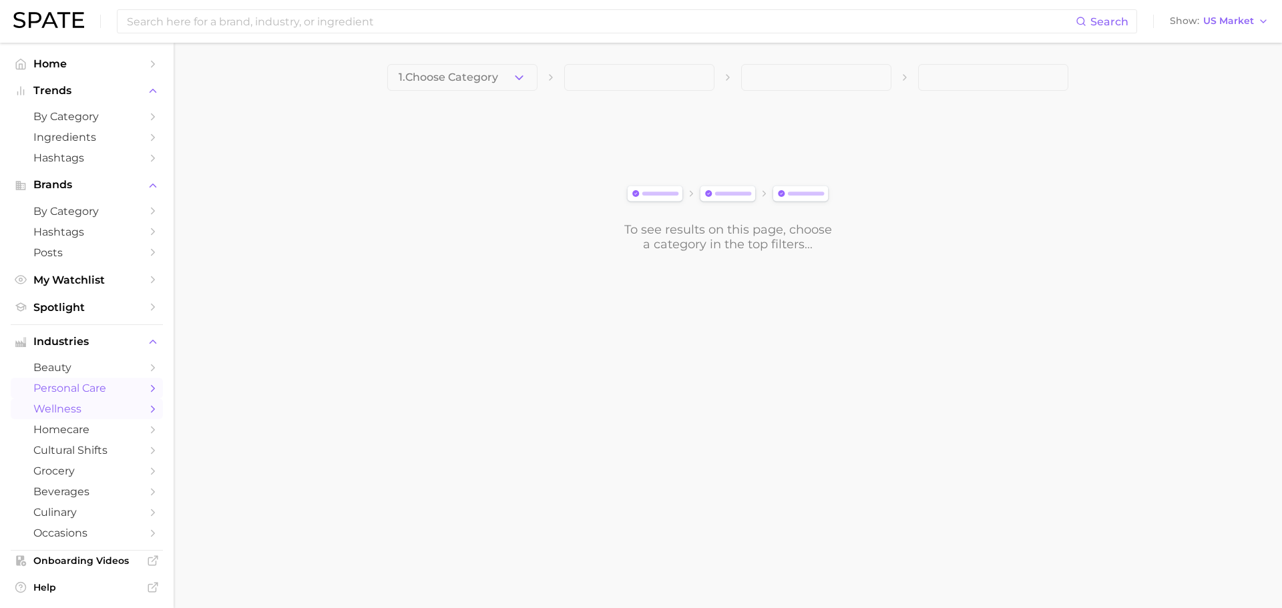
click at [114, 414] on span "wellness" at bounding box center [86, 409] width 107 height 13
click at [131, 129] on link "Ingredients" at bounding box center [87, 137] width 152 height 21
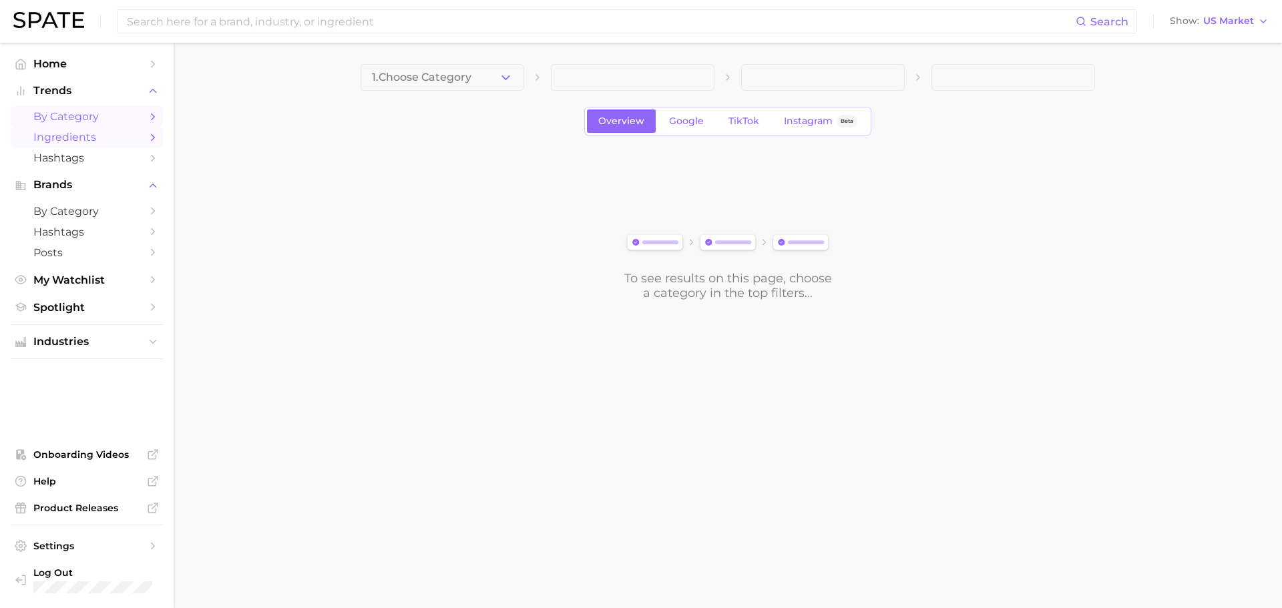
click at [127, 122] on span "by Category" at bounding box center [86, 116] width 107 height 13
click at [110, 168] on link "Hashtags" at bounding box center [87, 158] width 152 height 21
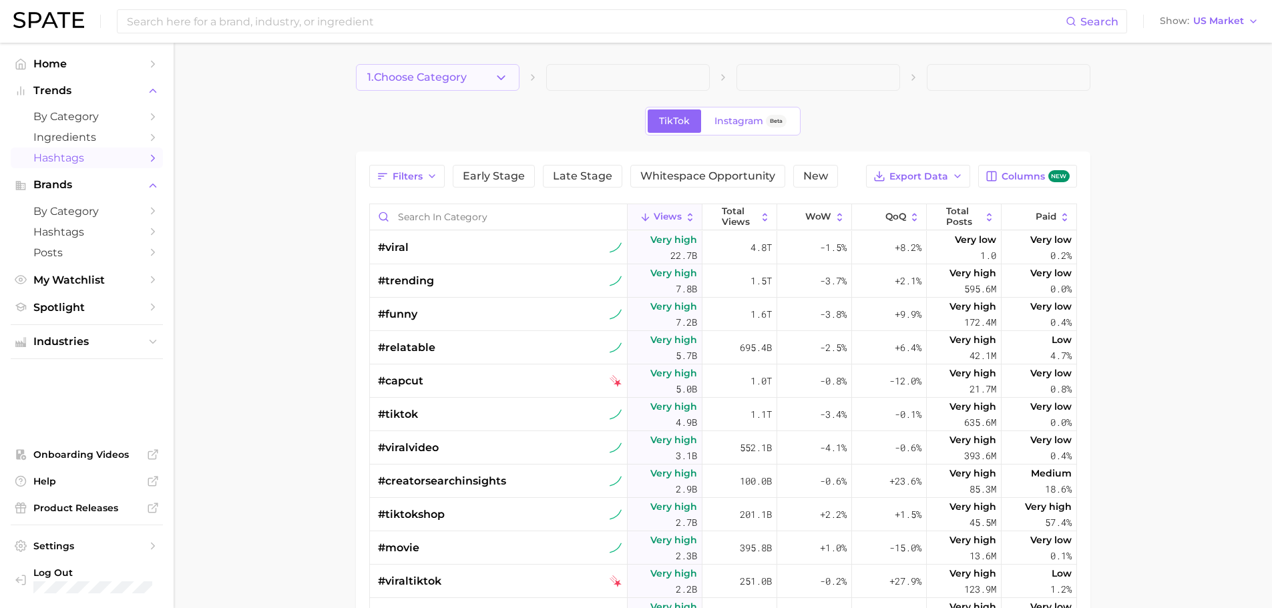
click at [429, 71] on span "1. Choose Category" at bounding box center [417, 77] width 100 height 12
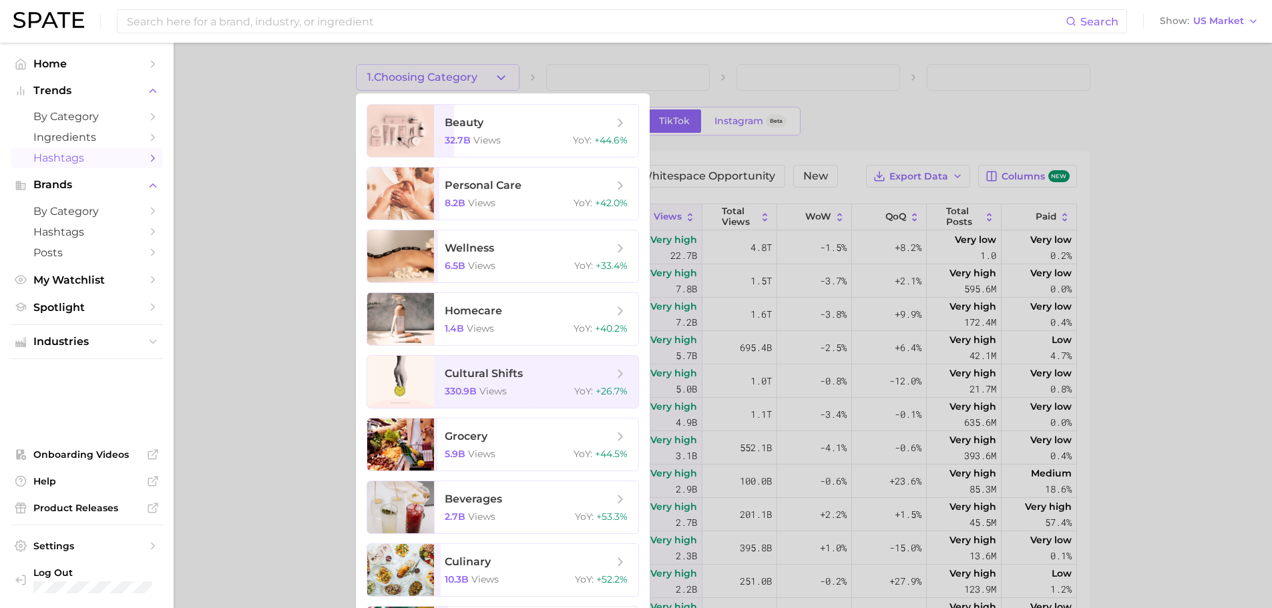
click at [250, 124] on div at bounding box center [636, 304] width 1272 height 608
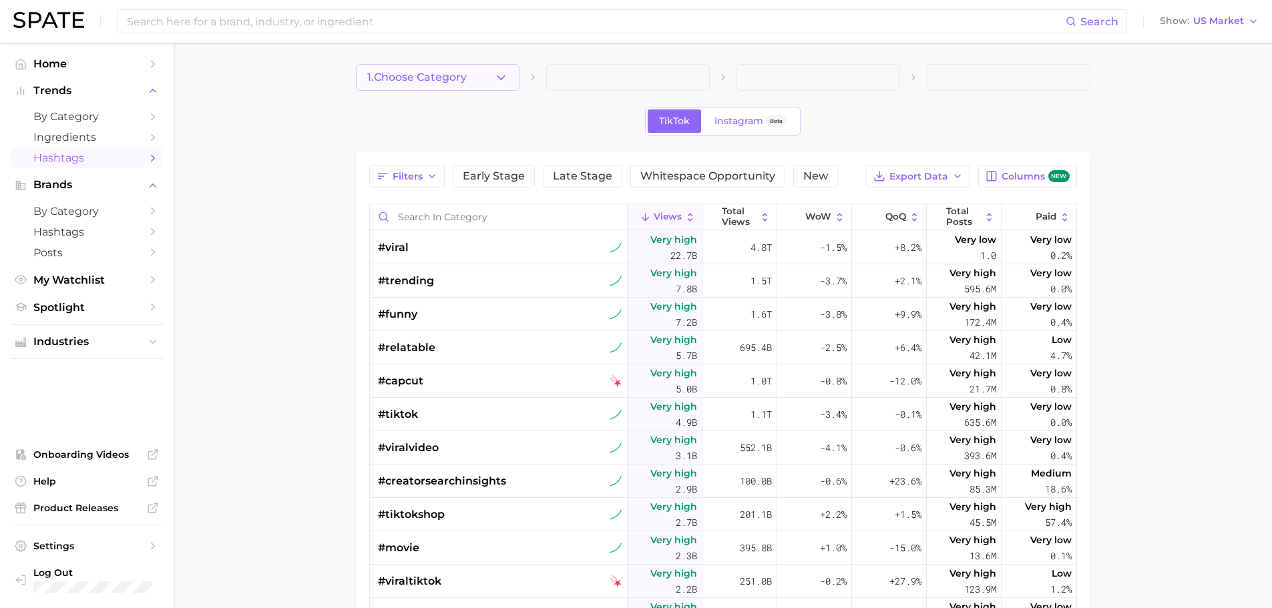
click at [416, 78] on span "1. Choose Category" at bounding box center [417, 77] width 100 height 12
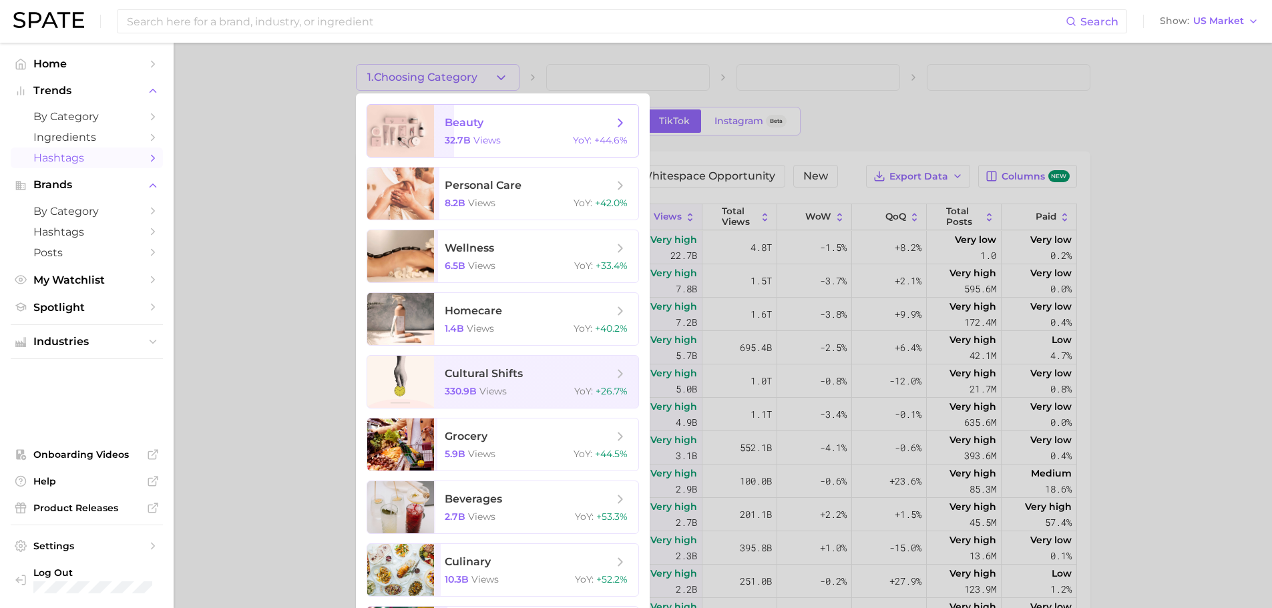
click at [452, 132] on span "beauty 32.7b views YoY : +44.6%" at bounding box center [536, 131] width 204 height 52
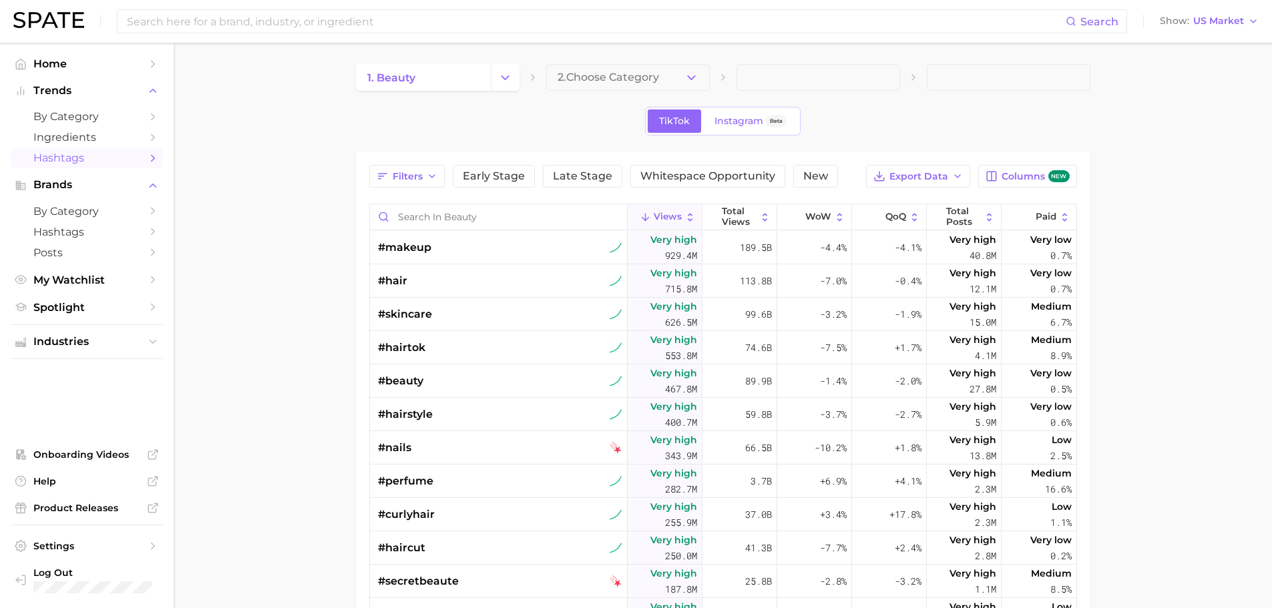
click at [575, 82] on span "2. Choose Category" at bounding box center [609, 77] width 102 height 12
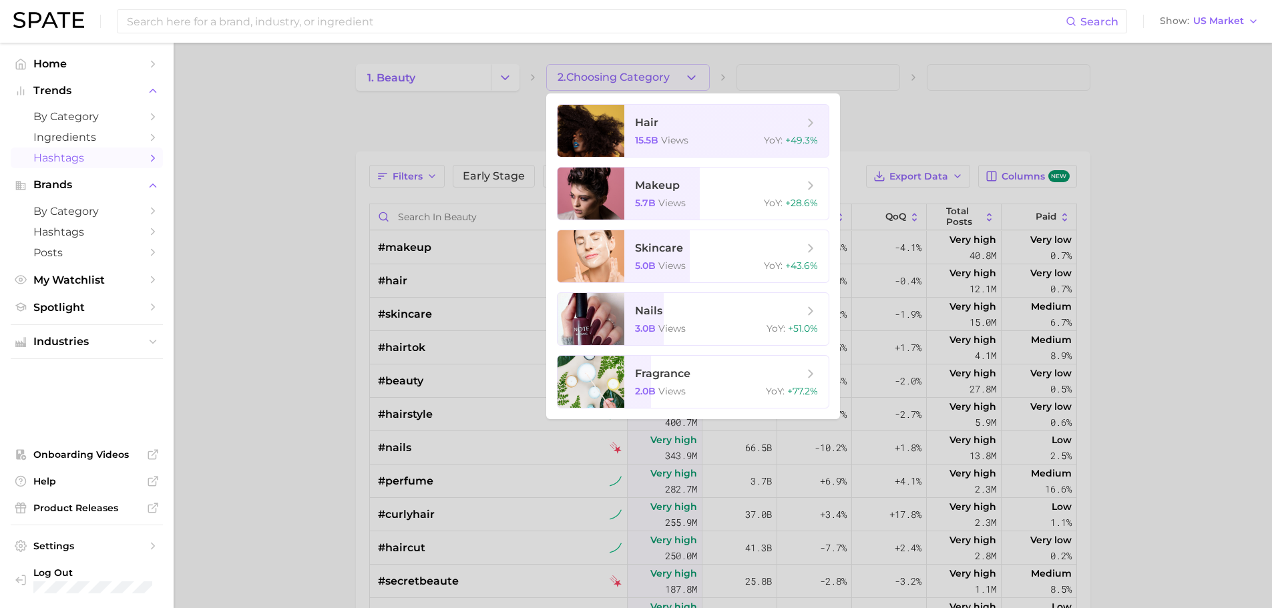
click at [328, 150] on div at bounding box center [636, 304] width 1272 height 608
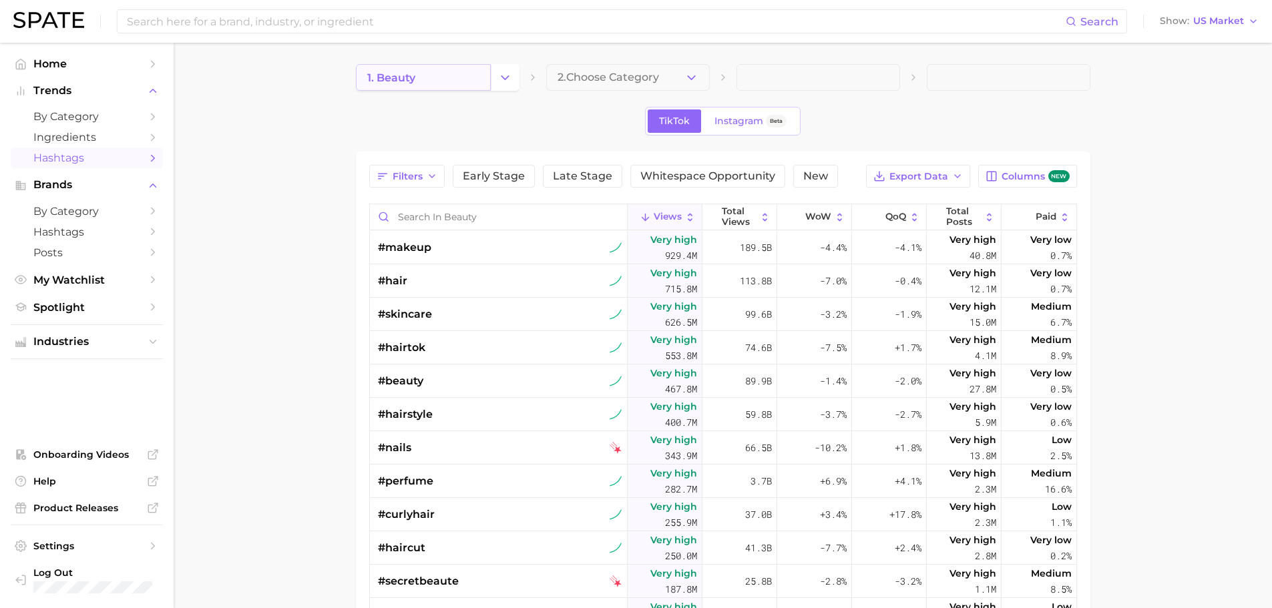
click at [479, 83] on link "1. beauty" at bounding box center [423, 77] width 135 height 27
click at [470, 87] on link "1. beauty" at bounding box center [423, 77] width 135 height 27
click at [502, 81] on icon "Change Category" at bounding box center [505, 78] width 14 height 14
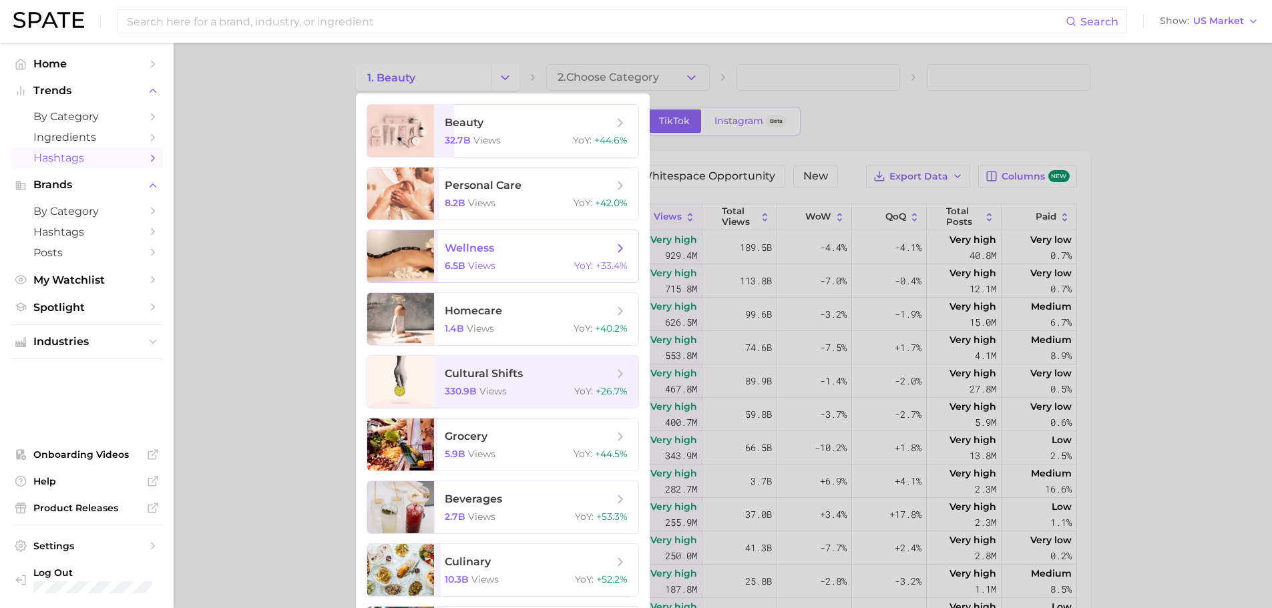
click at [510, 262] on div "6.5b views YoY : +33.4%" at bounding box center [536, 266] width 183 height 12
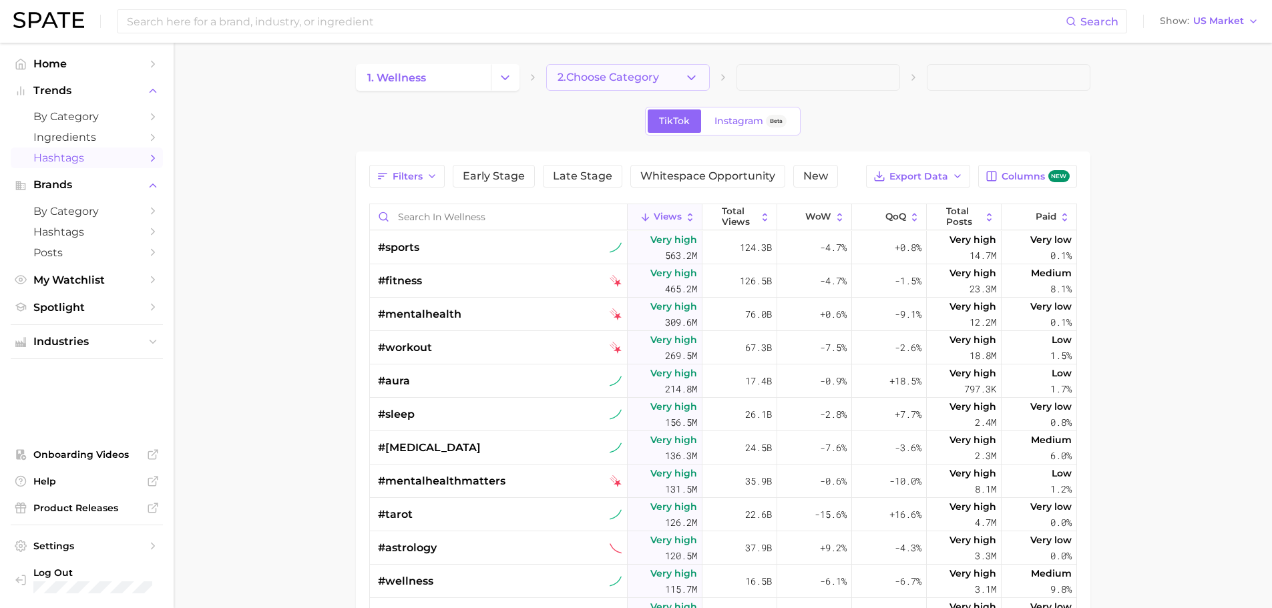
click at [599, 74] on span "2. Choose Category" at bounding box center [609, 77] width 102 height 12
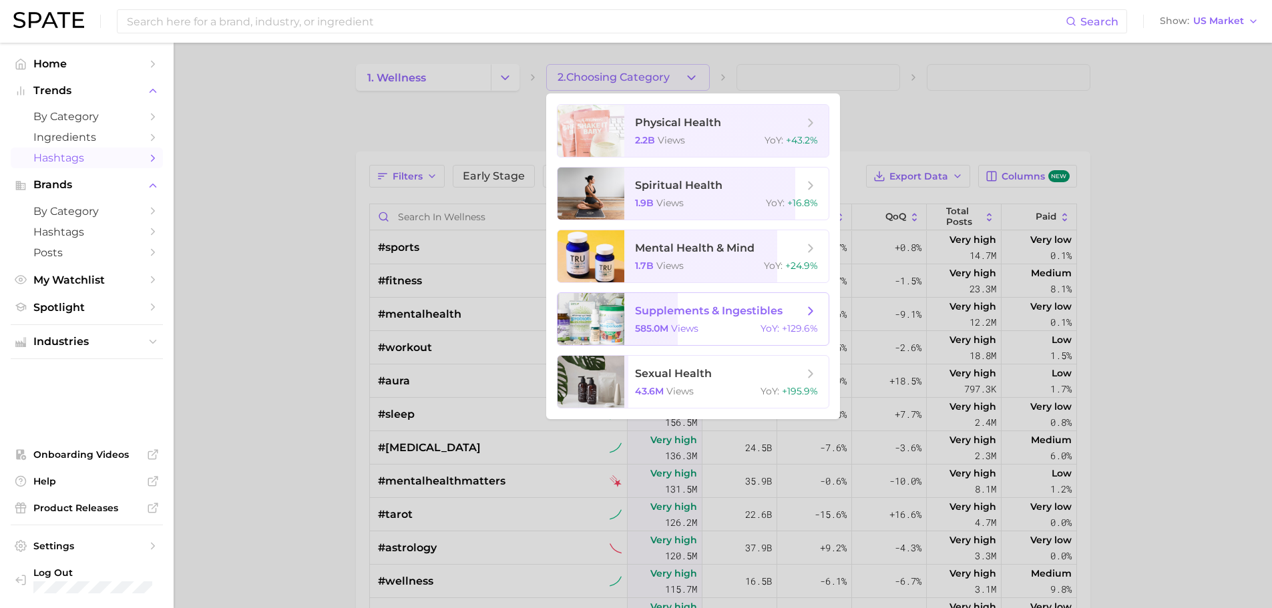
click at [692, 314] on span "supplements & ingestibles" at bounding box center [709, 311] width 148 height 13
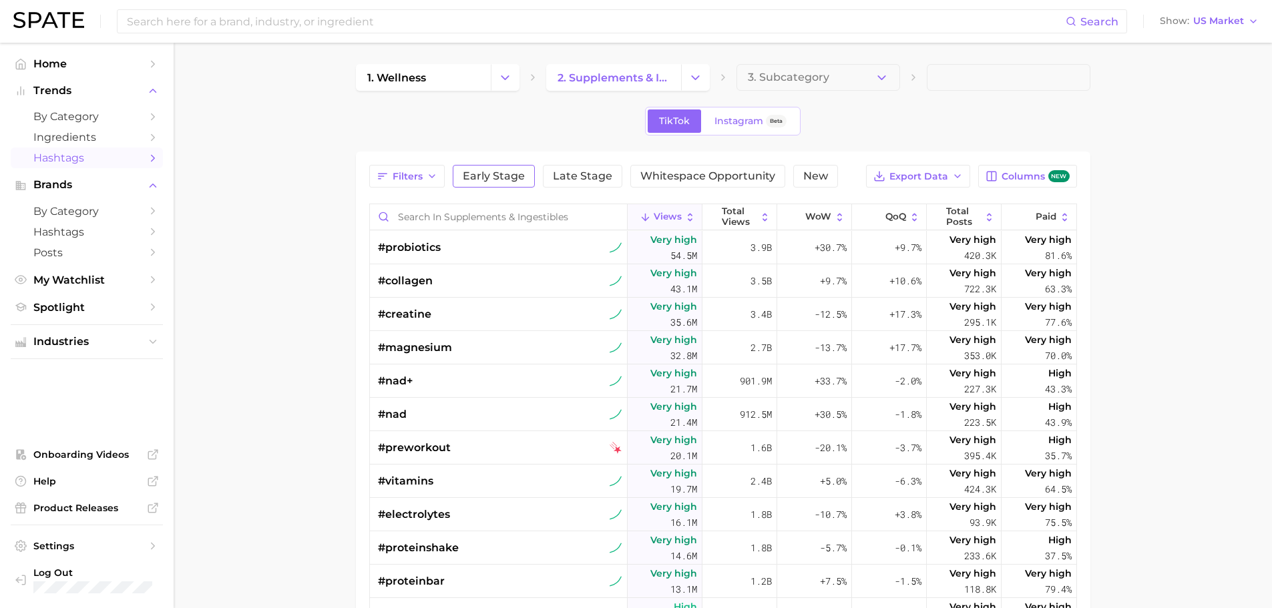
click at [495, 166] on button "Early Stage" at bounding box center [494, 176] width 82 height 23
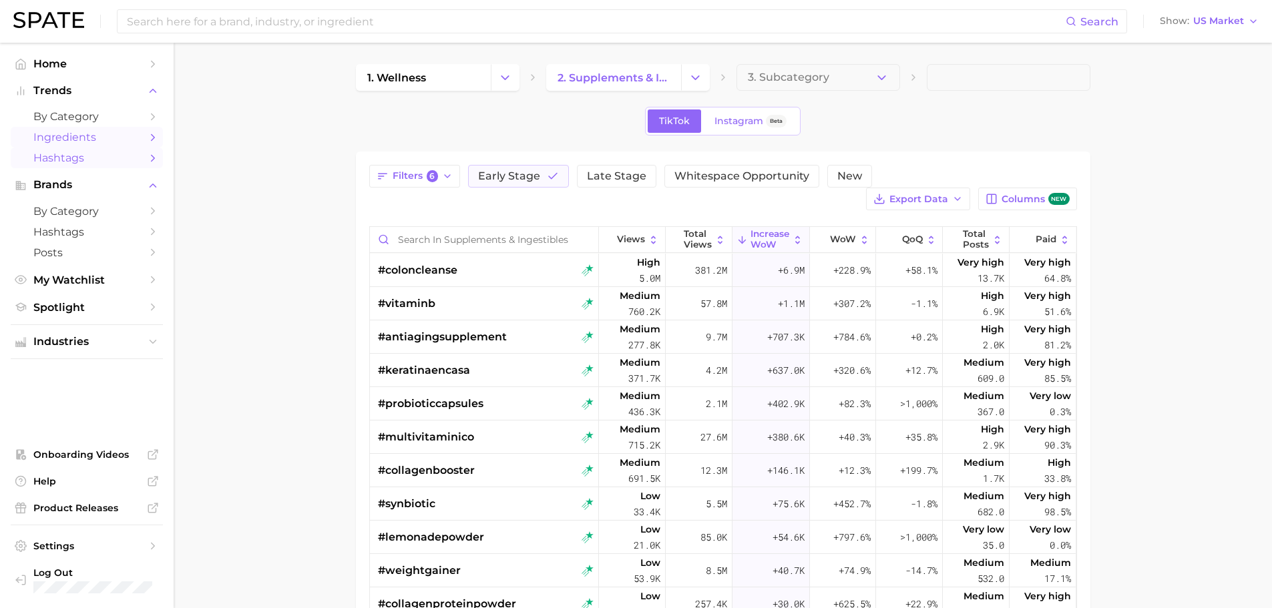
click at [131, 137] on span "Ingredients" at bounding box center [86, 137] width 107 height 13
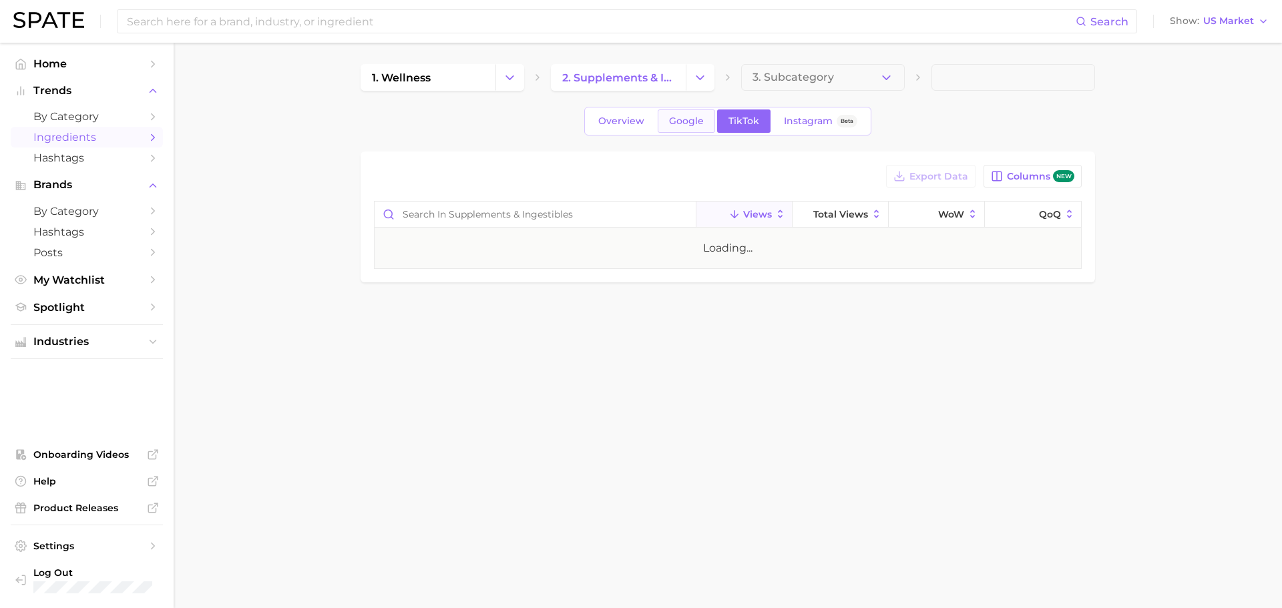
click at [675, 131] on link "Google" at bounding box center [686, 121] width 57 height 23
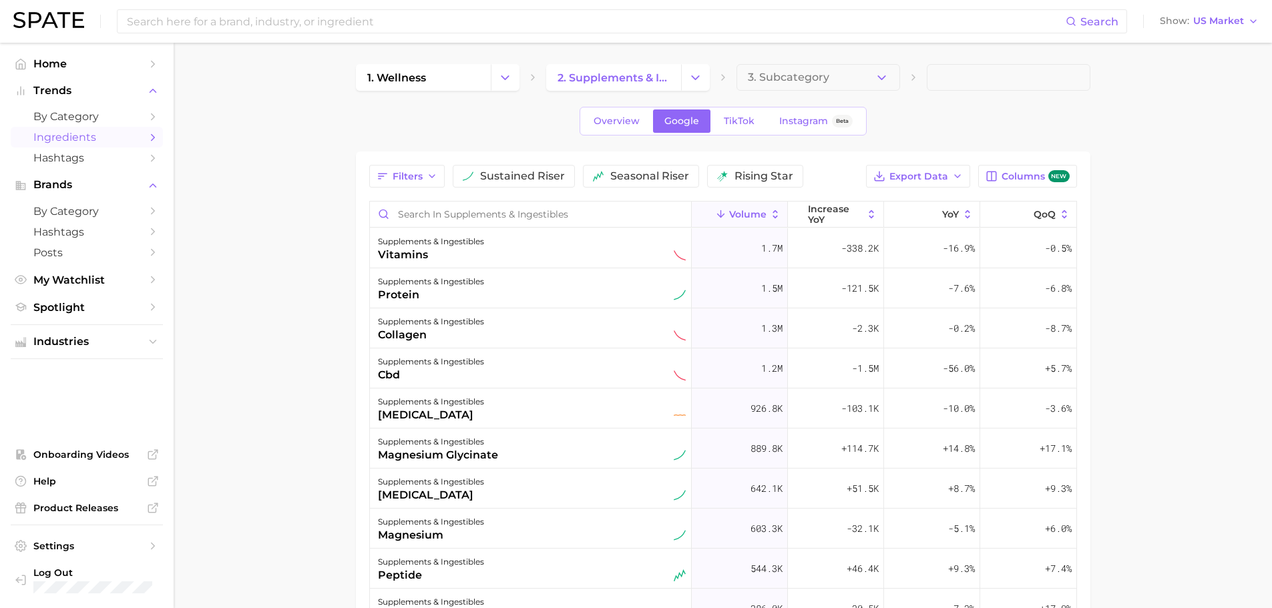
click at [1150, 266] on main "1. wellness 2. supplements & ingestibles 3. Subcategory Overview Google TikTok …" at bounding box center [723, 466] width 1099 height 847
click at [763, 122] on link "TikTok" at bounding box center [739, 121] width 53 height 23
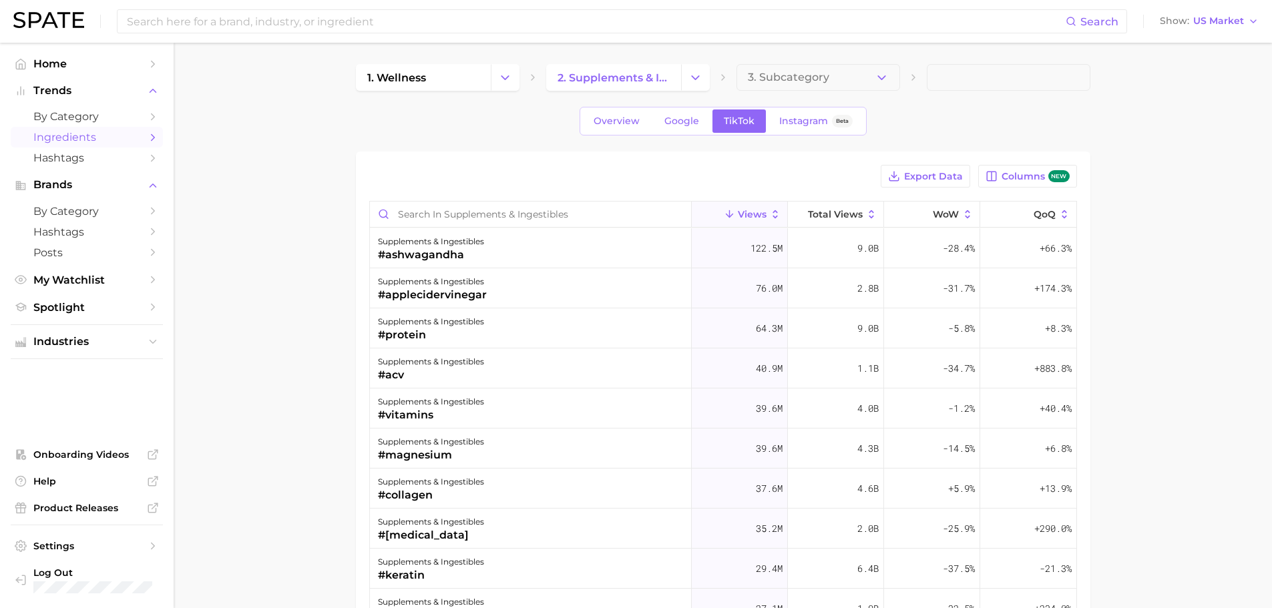
click at [613, 5] on div "Search Show US Market" at bounding box center [636, 21] width 1246 height 43
click at [614, 12] on input at bounding box center [596, 21] width 940 height 23
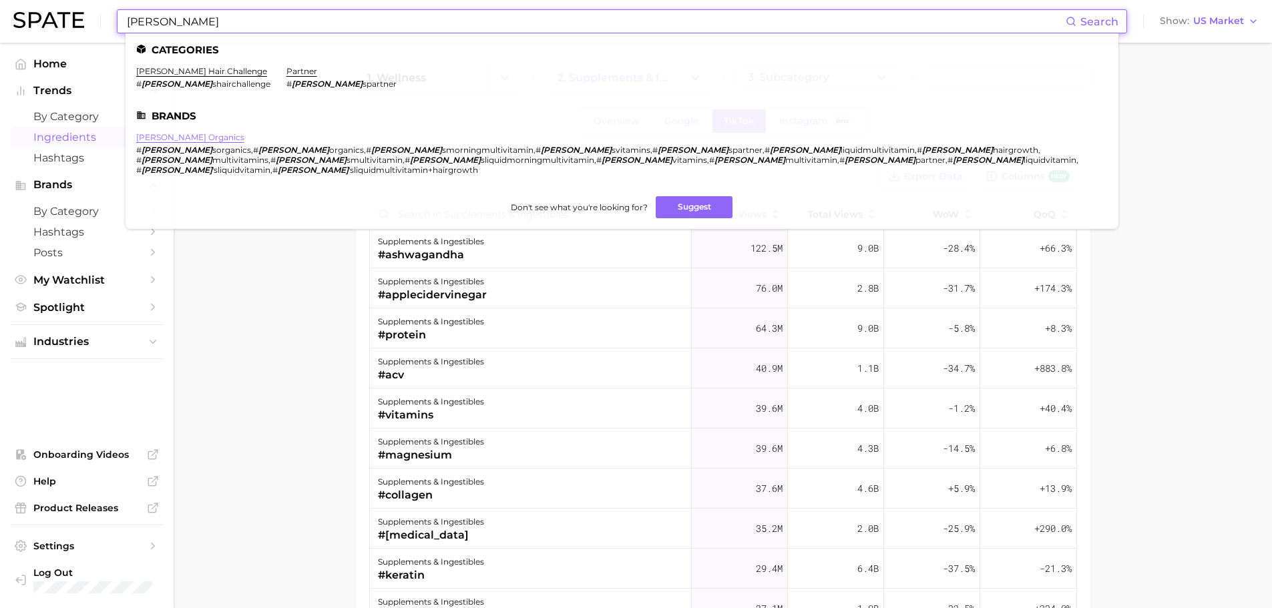
type input "[PERSON_NAME]"
click at [192, 139] on link "[PERSON_NAME] organics" at bounding box center [190, 137] width 108 height 10
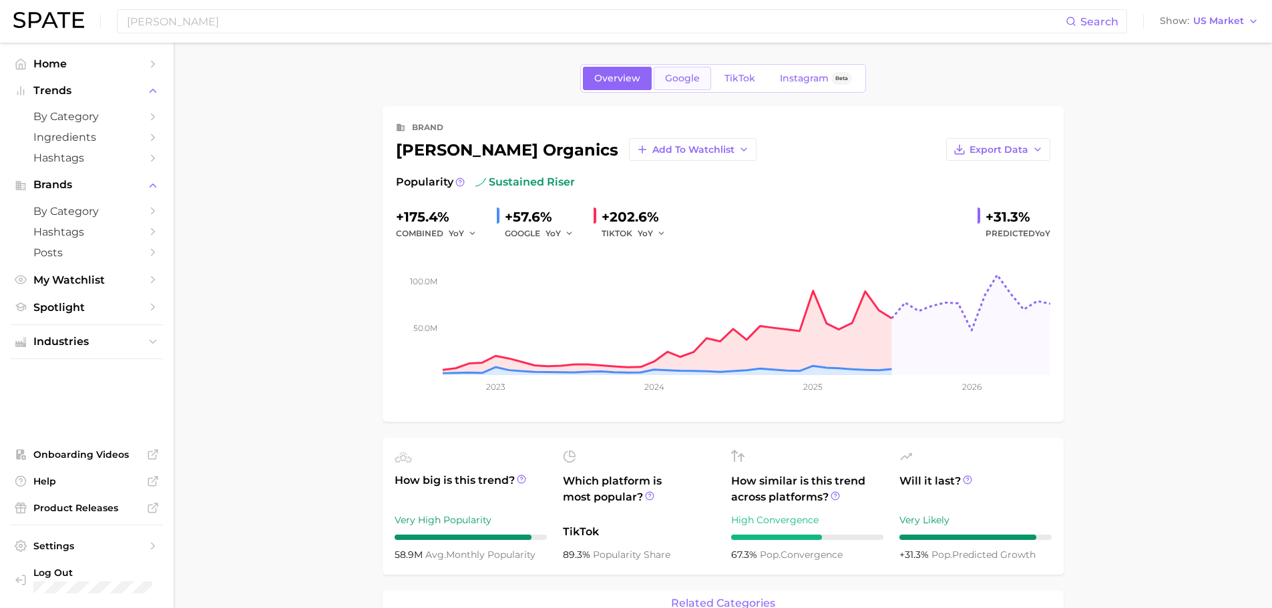
click at [685, 74] on span "Google" at bounding box center [682, 78] width 35 height 11
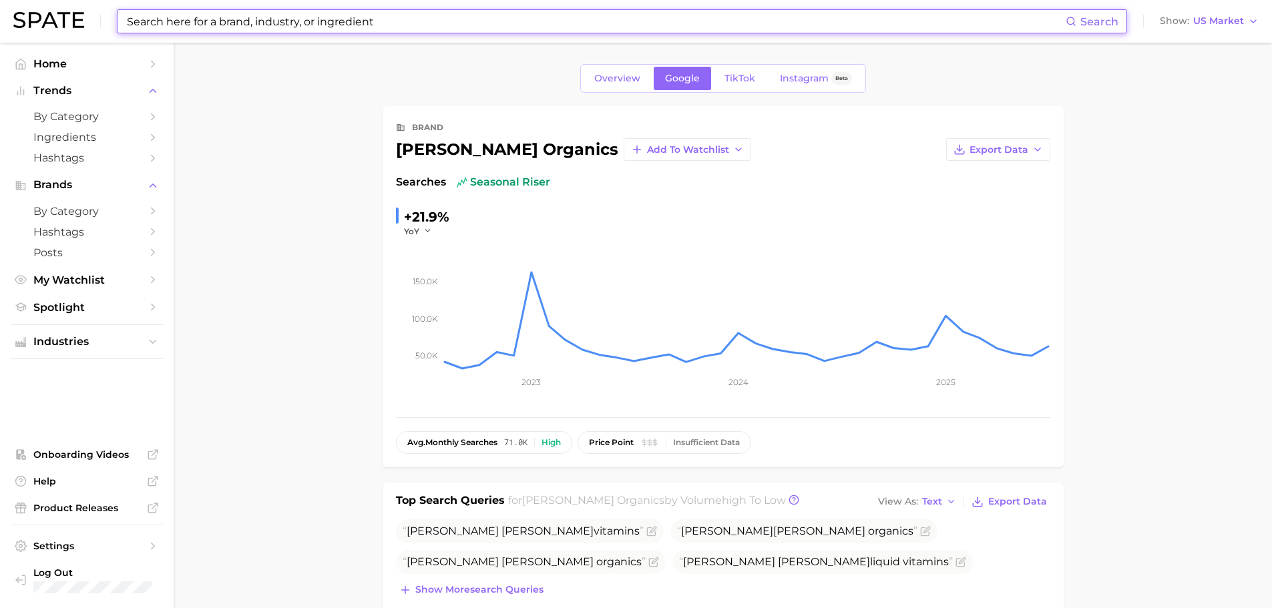
click at [450, 19] on input at bounding box center [596, 21] width 940 height 23
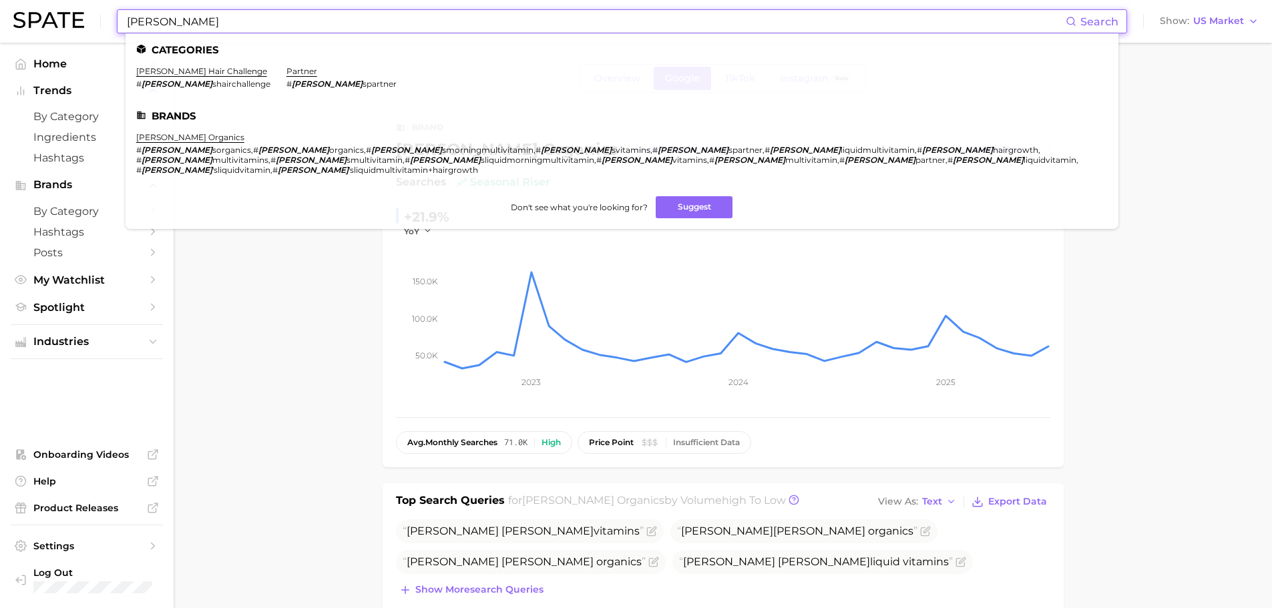
type input "[PERSON_NAME]"
click at [680, 200] on button "Suggest" at bounding box center [694, 207] width 77 height 22
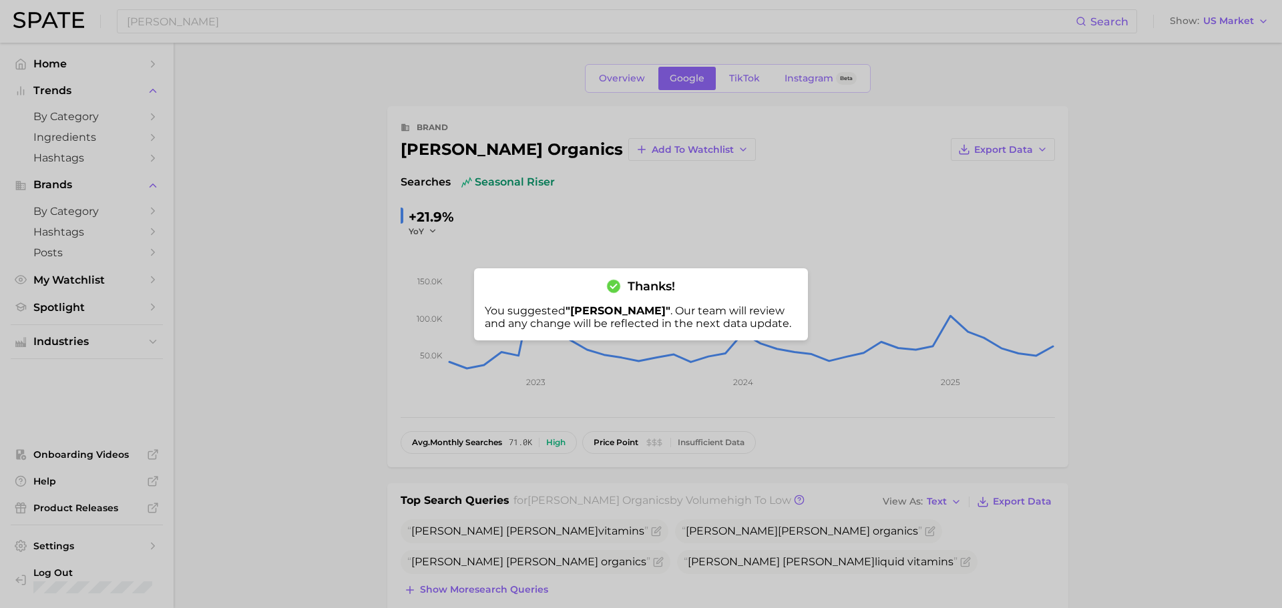
click at [401, 185] on div at bounding box center [641, 304] width 1282 height 608
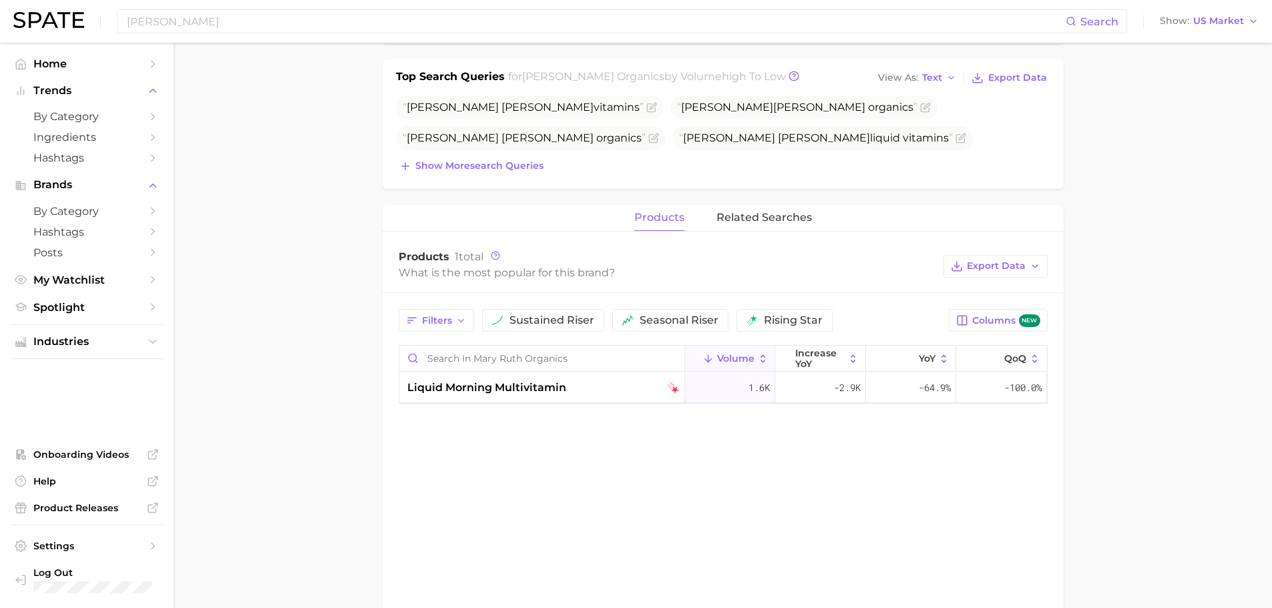
scroll to position [401, 0]
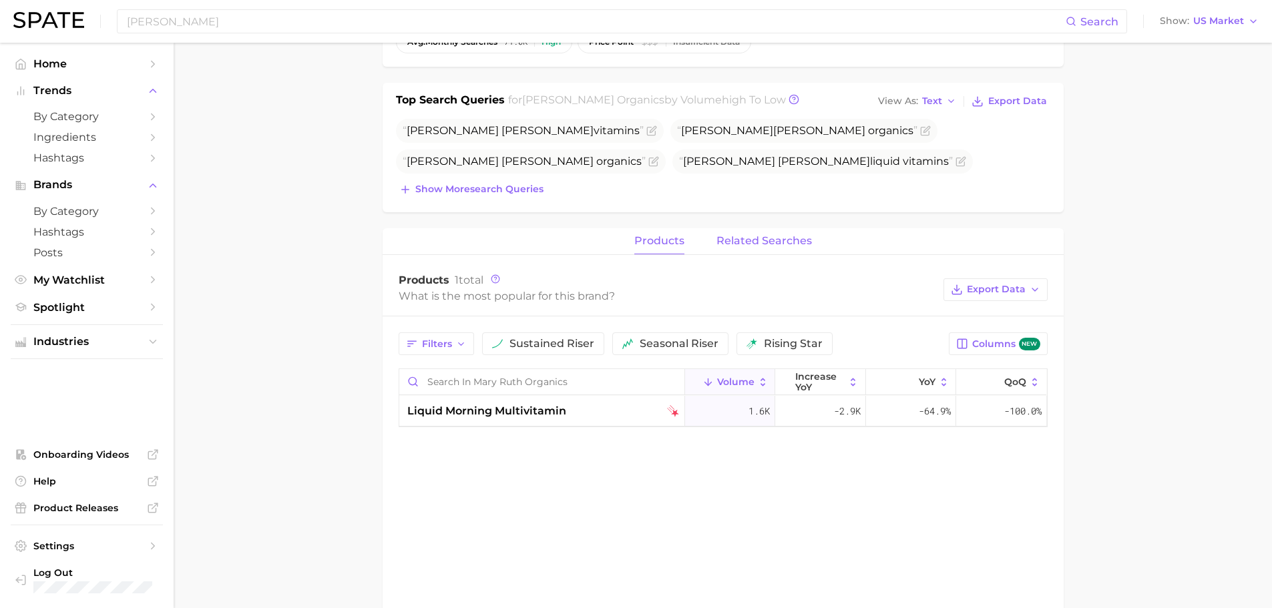
click at [747, 242] on span "related searches" at bounding box center [765, 241] width 96 height 12
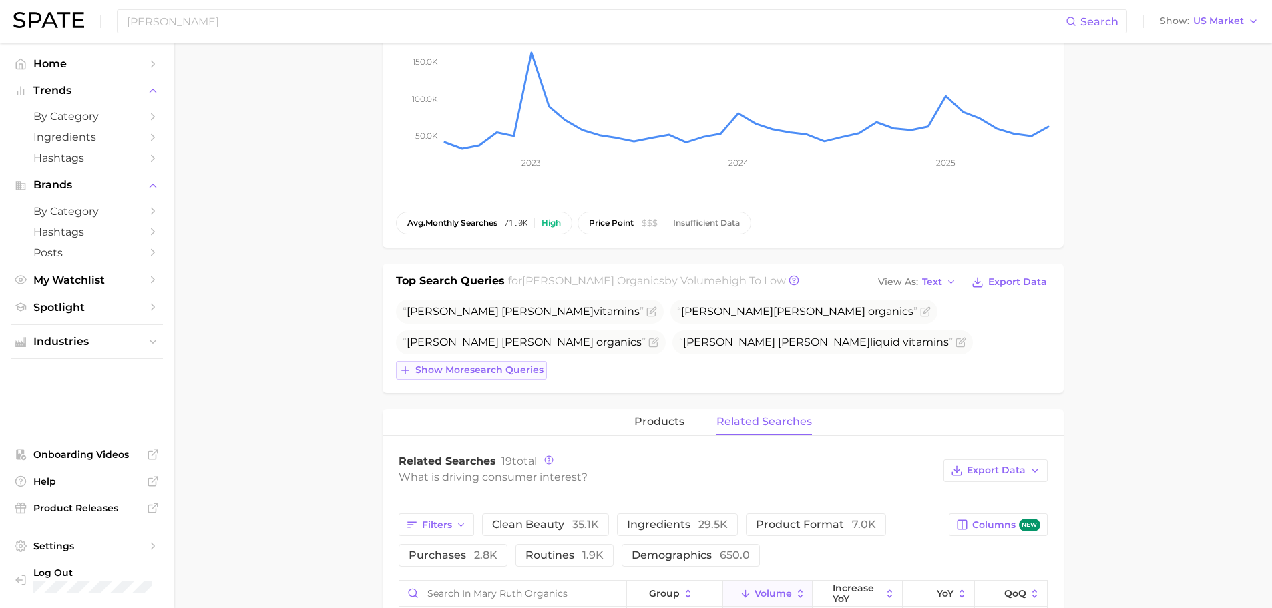
scroll to position [215, 0]
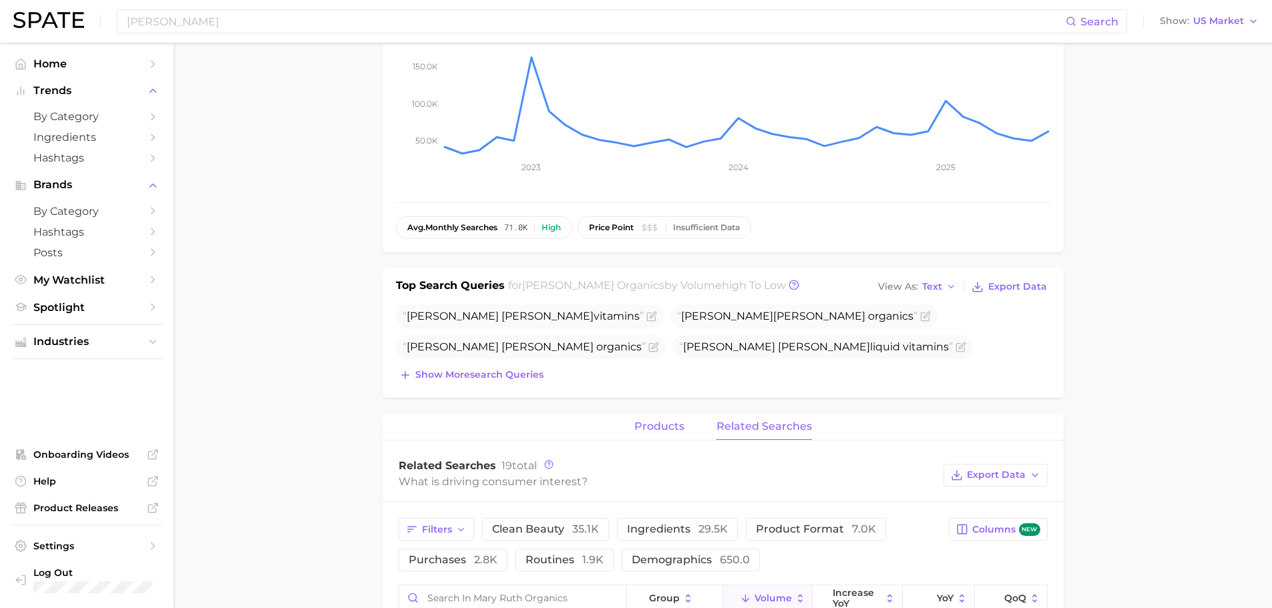
click at [636, 421] on span "products" at bounding box center [659, 427] width 50 height 12
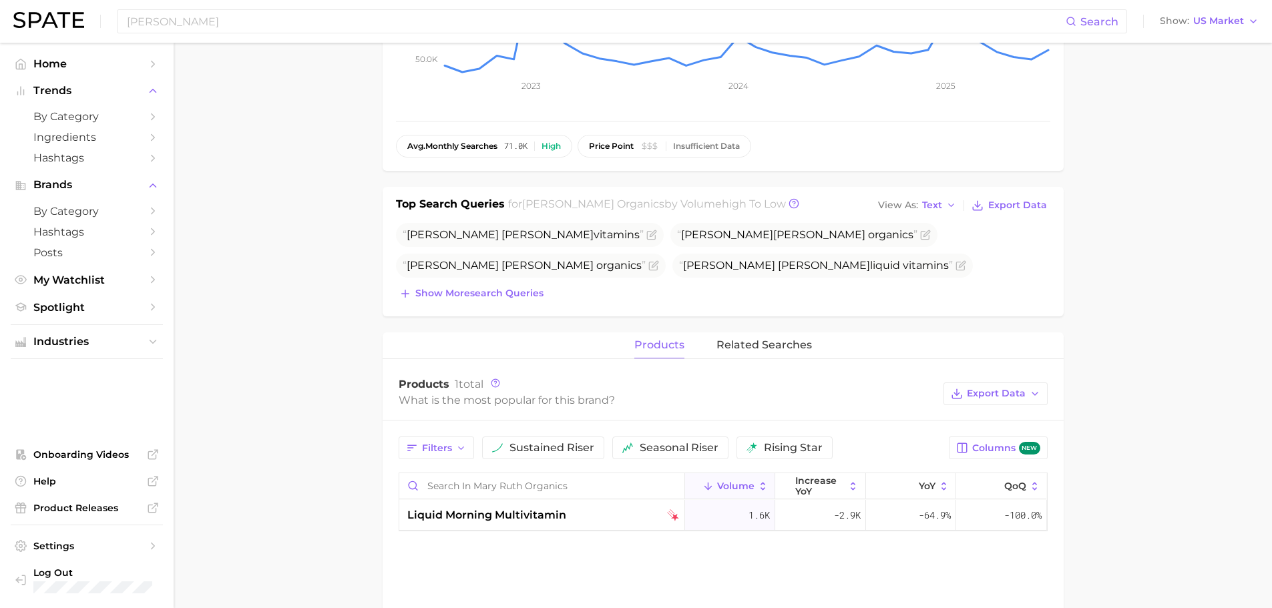
scroll to position [401, 0]
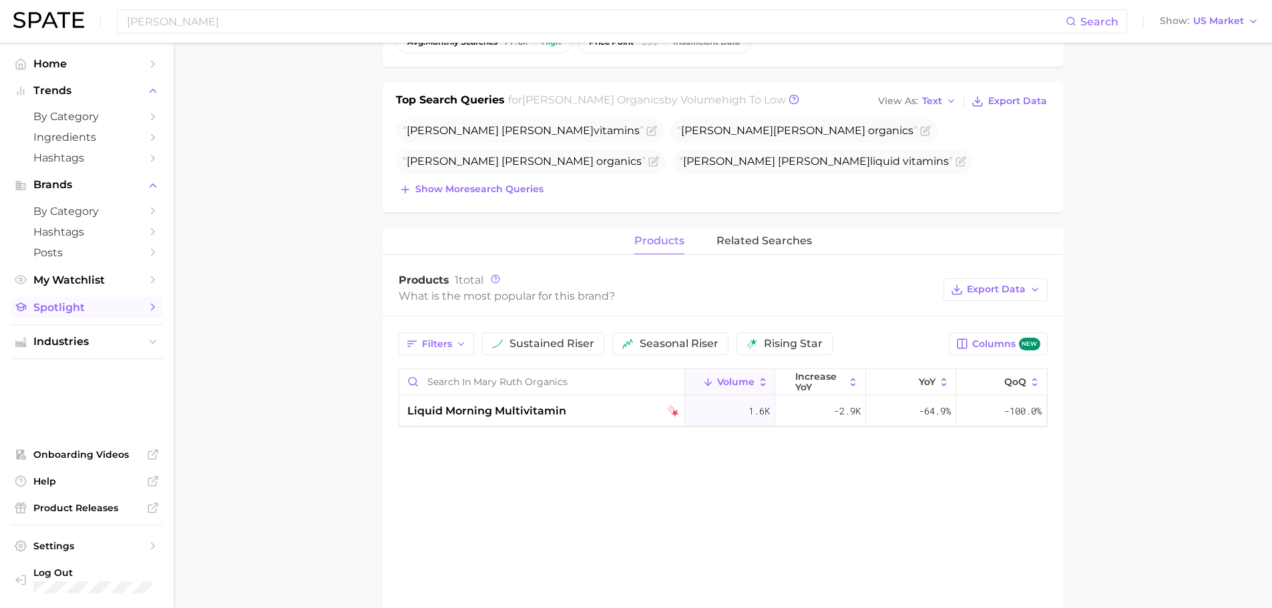
click at [103, 308] on span "Spotlight" at bounding box center [86, 307] width 107 height 13
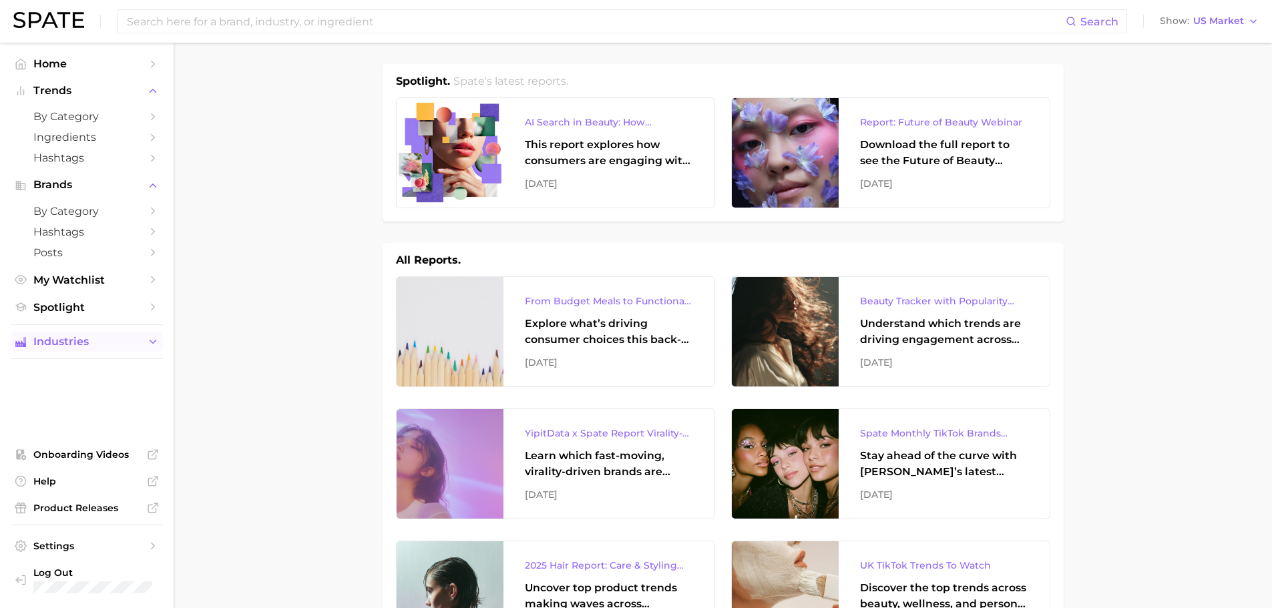
click at [102, 337] on span "Industries" at bounding box center [86, 342] width 107 height 12
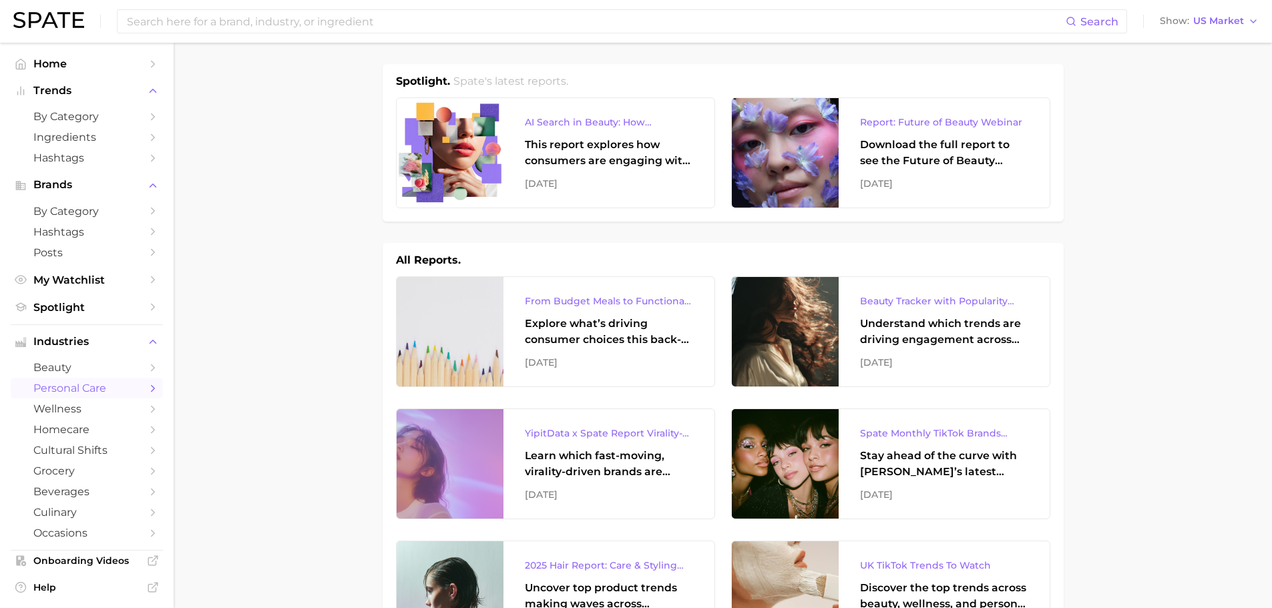
click at [100, 383] on span "personal care" at bounding box center [86, 388] width 107 height 13
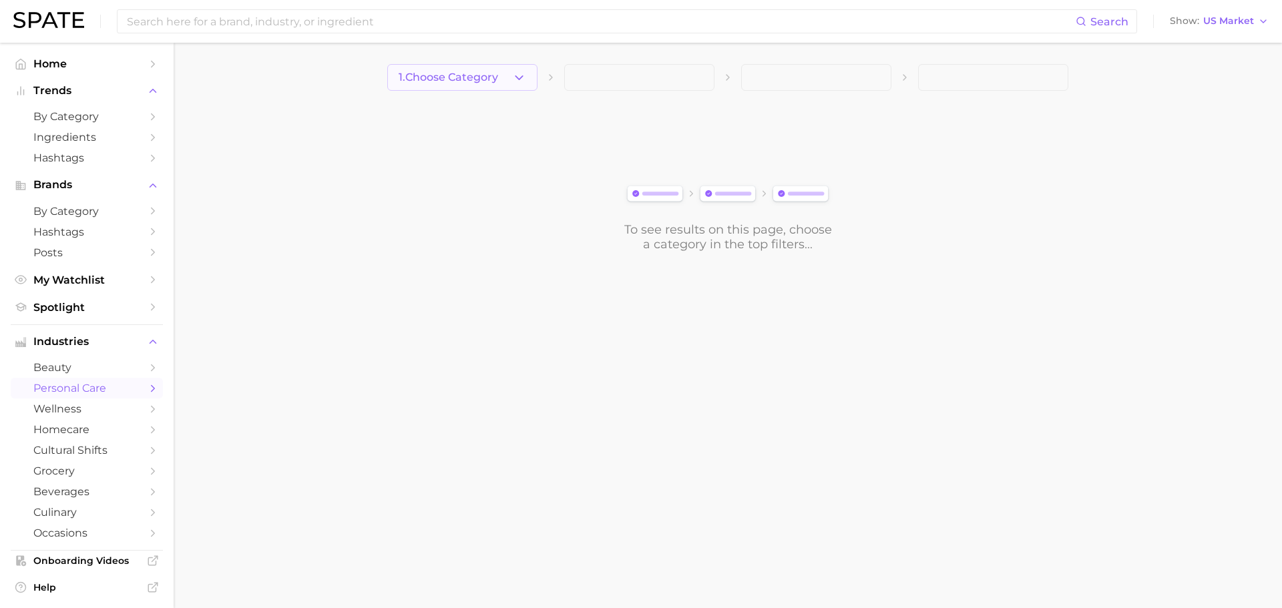
click at [466, 80] on span "1. Choose Category" at bounding box center [449, 77] width 100 height 12
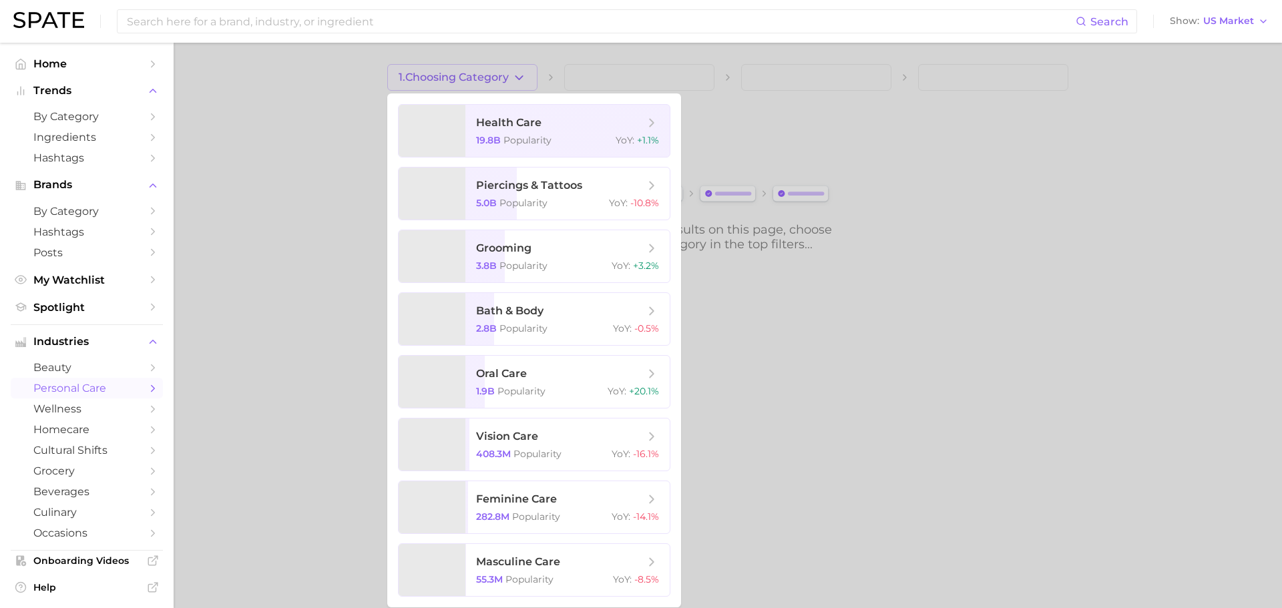
click at [230, 379] on div at bounding box center [641, 304] width 1282 height 608
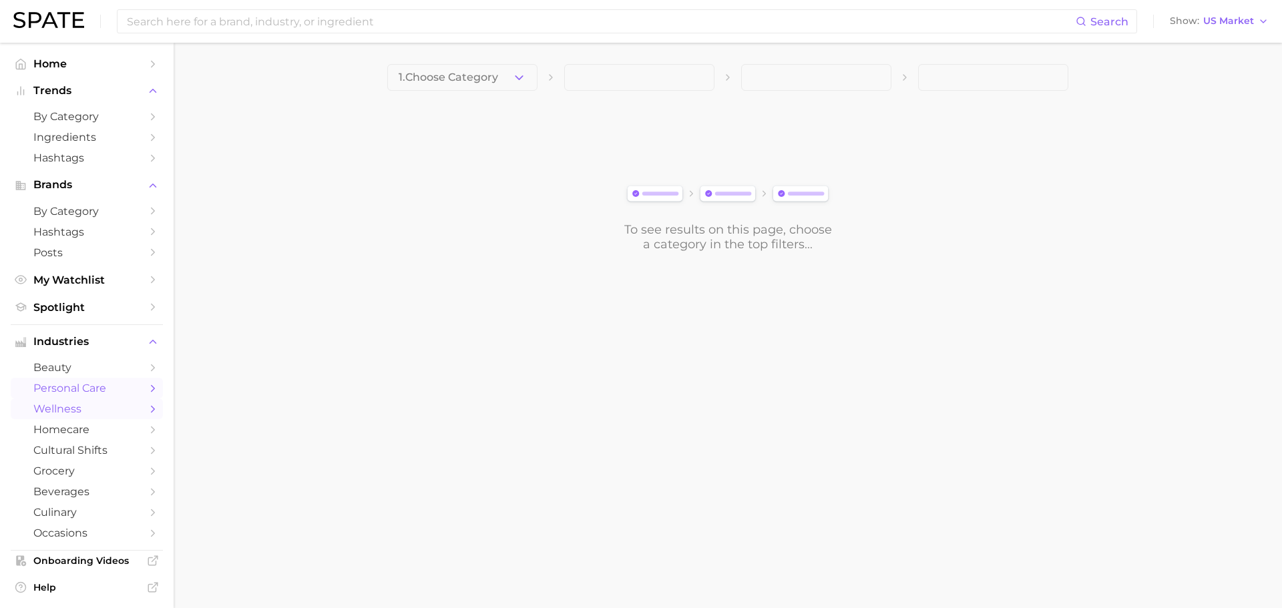
click at [130, 413] on link "wellness" at bounding box center [87, 409] width 152 height 21
click at [510, 85] on button "1. Choose Category" at bounding box center [462, 77] width 150 height 27
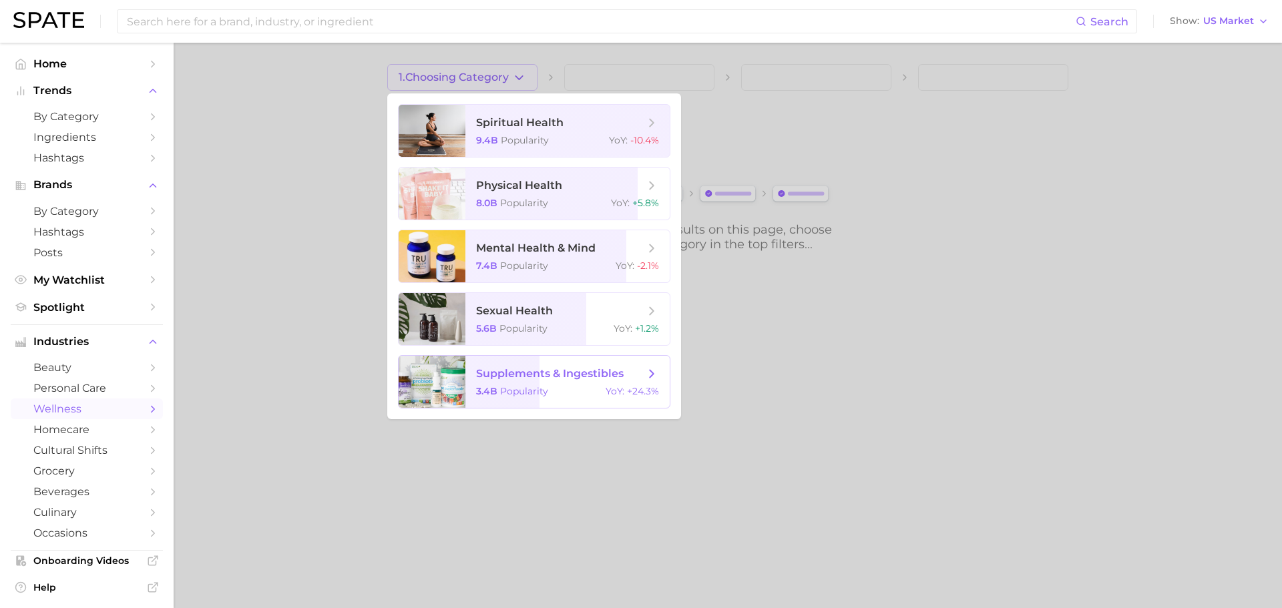
click at [551, 387] on div "3.4b Popularity YoY : +24.3%" at bounding box center [567, 391] width 183 height 12
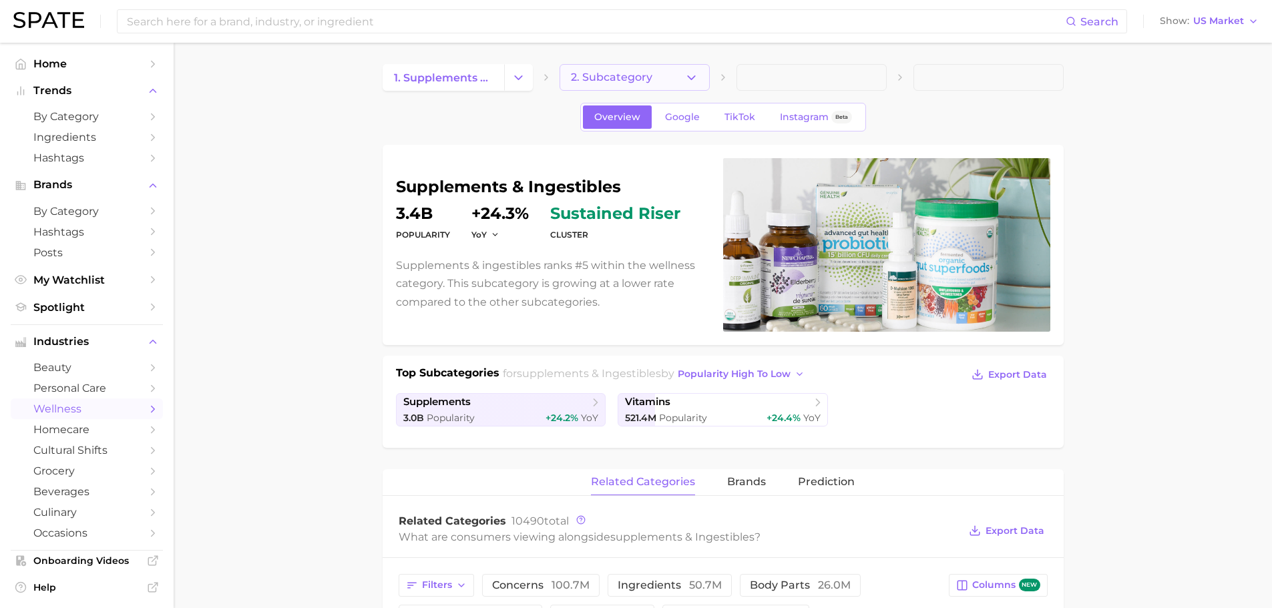
click at [617, 81] on span "2. Subcategory" at bounding box center [611, 77] width 81 height 12
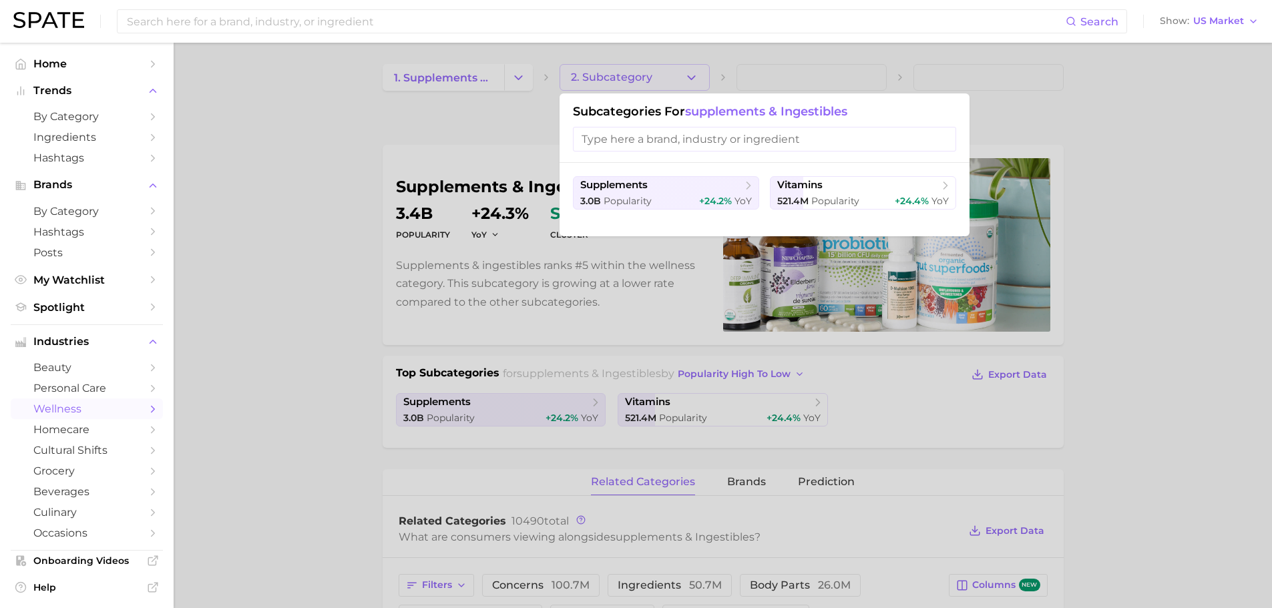
click at [320, 200] on div at bounding box center [636, 304] width 1272 height 608
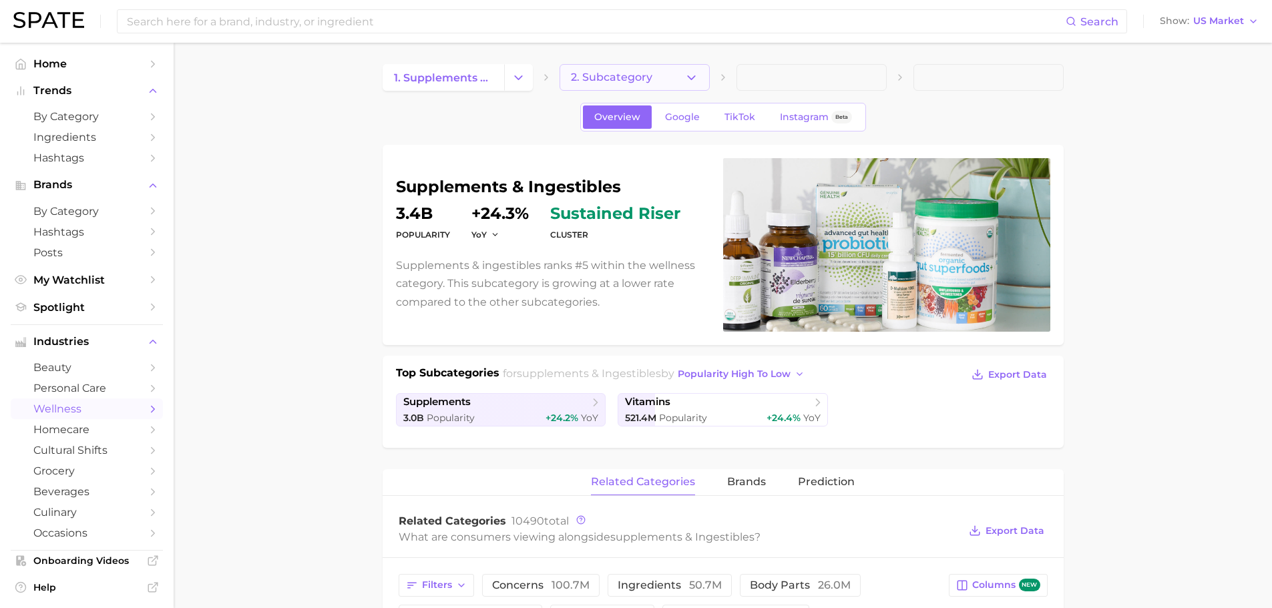
click at [641, 72] on span "2. Subcategory" at bounding box center [611, 77] width 81 height 12
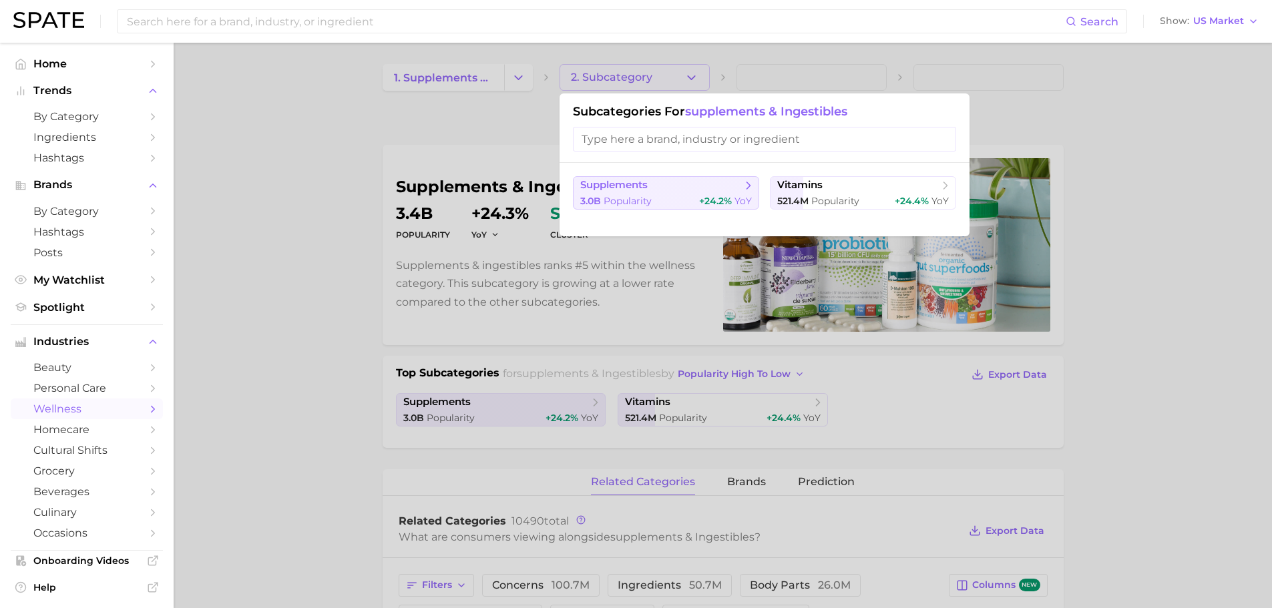
click at [673, 198] on div "3.0b Popularity +24.2% YoY" at bounding box center [666, 201] width 172 height 13
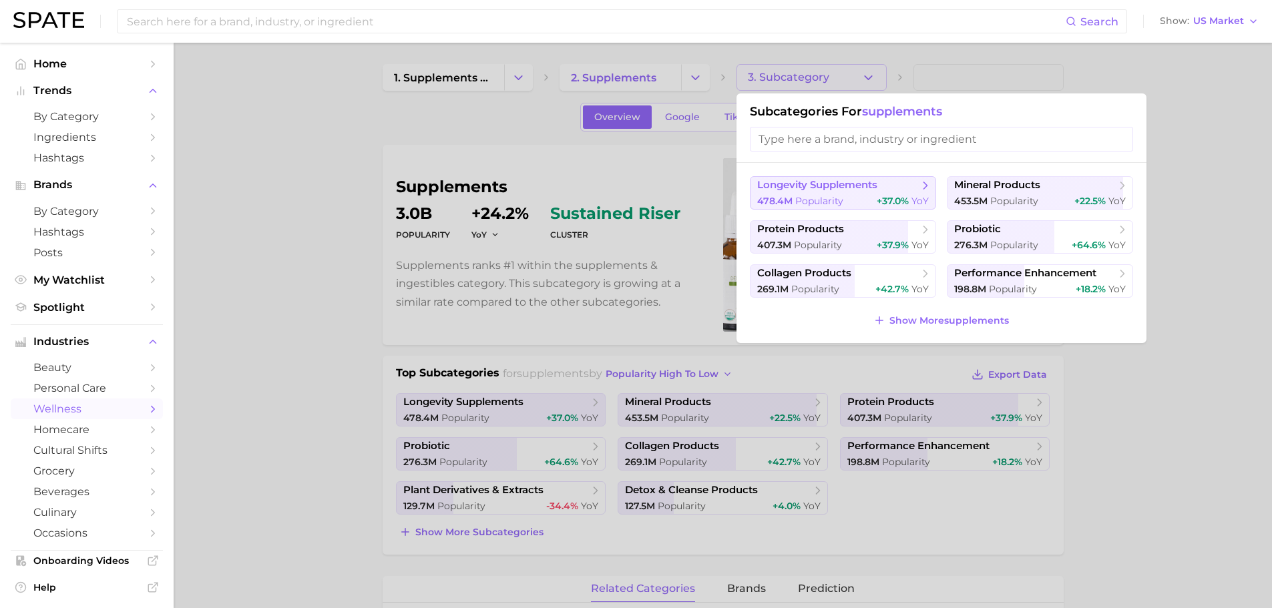
click at [860, 180] on span "longevity supplements" at bounding box center [817, 185] width 120 height 13
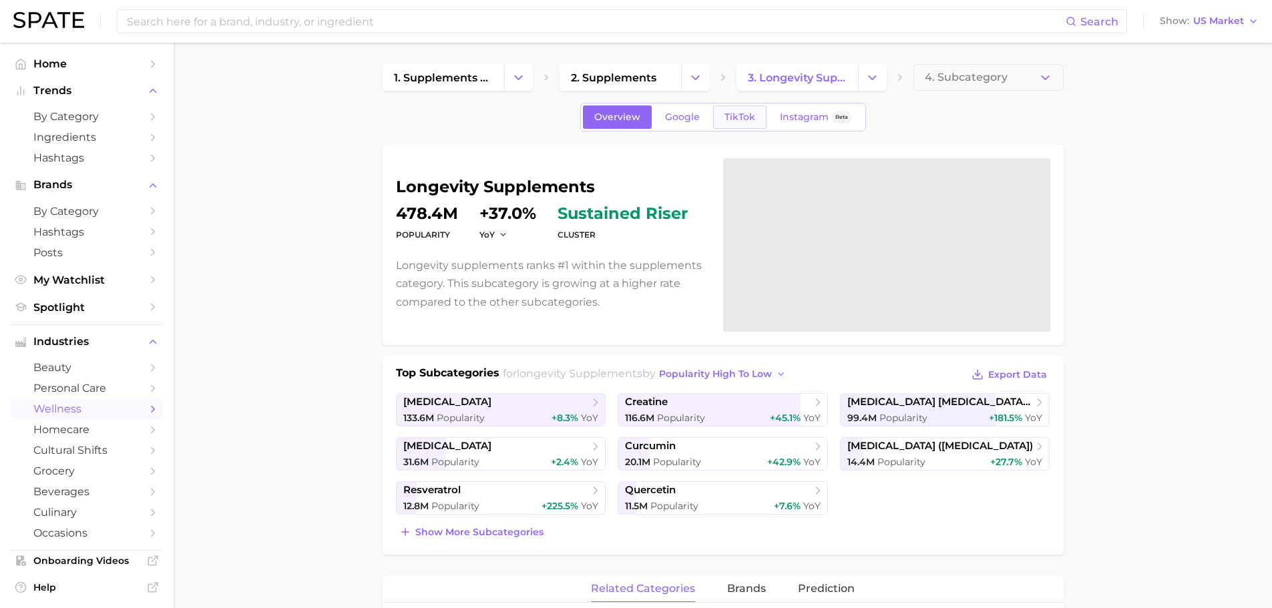
click at [737, 122] on span "TikTok" at bounding box center [740, 117] width 31 height 11
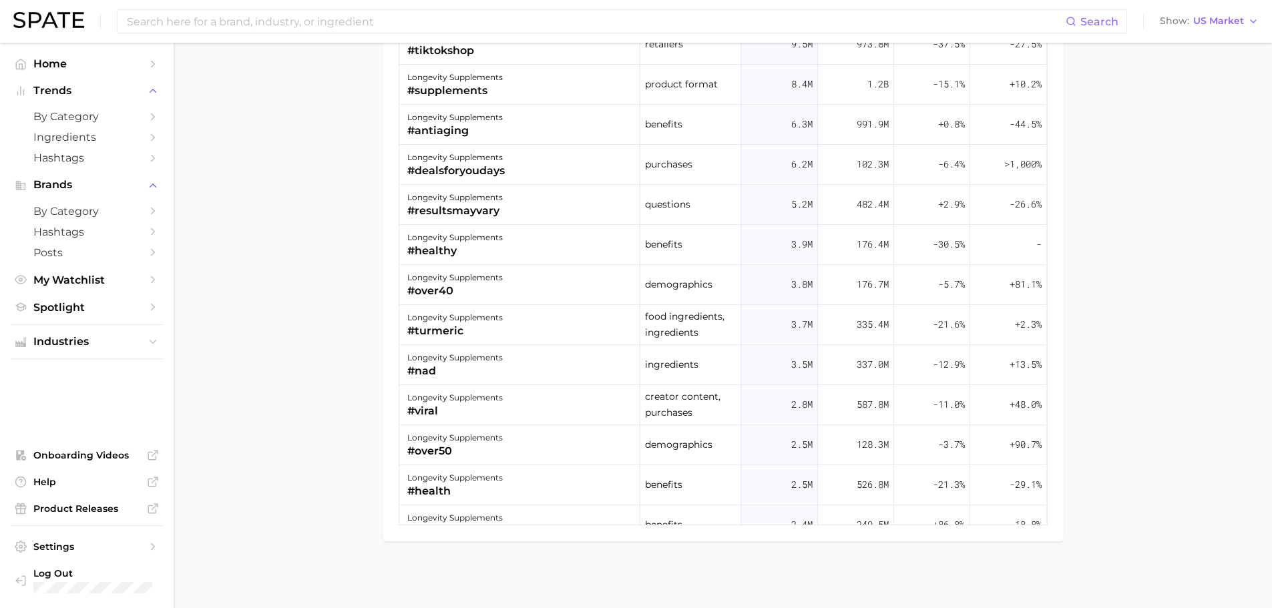
scroll to position [1333, 0]
